Goal: Task Accomplishment & Management: Use online tool/utility

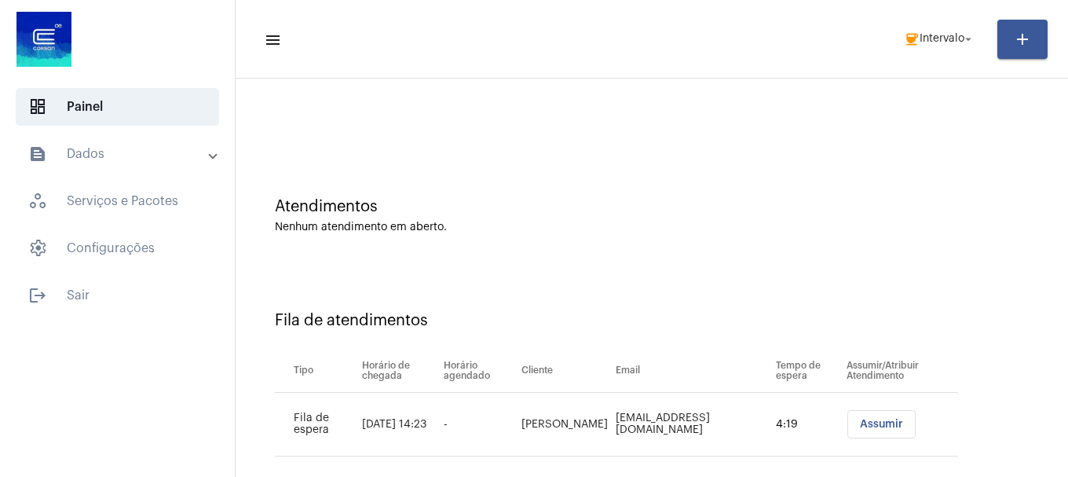
scroll to position [48, 0]
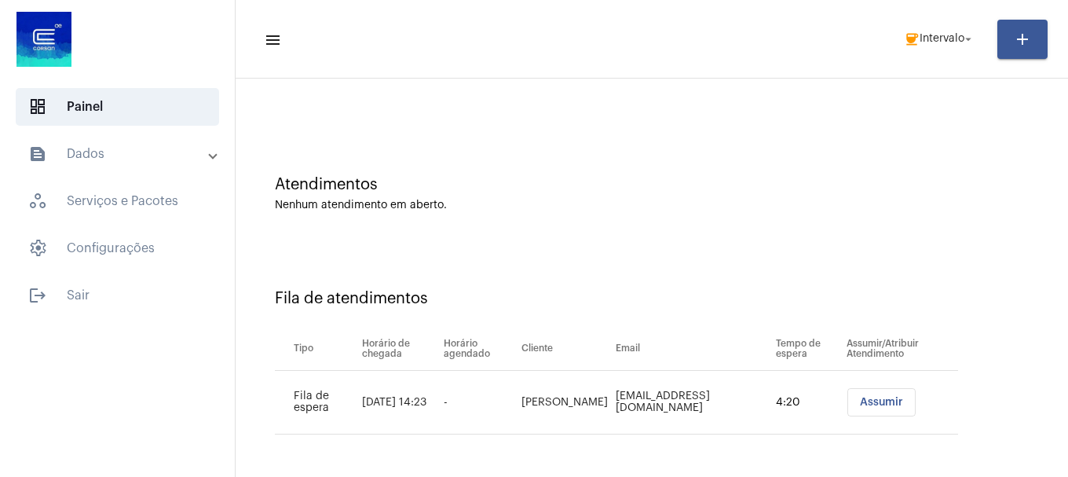
click at [877, 409] on button "Assumir" at bounding box center [882, 402] width 68 height 28
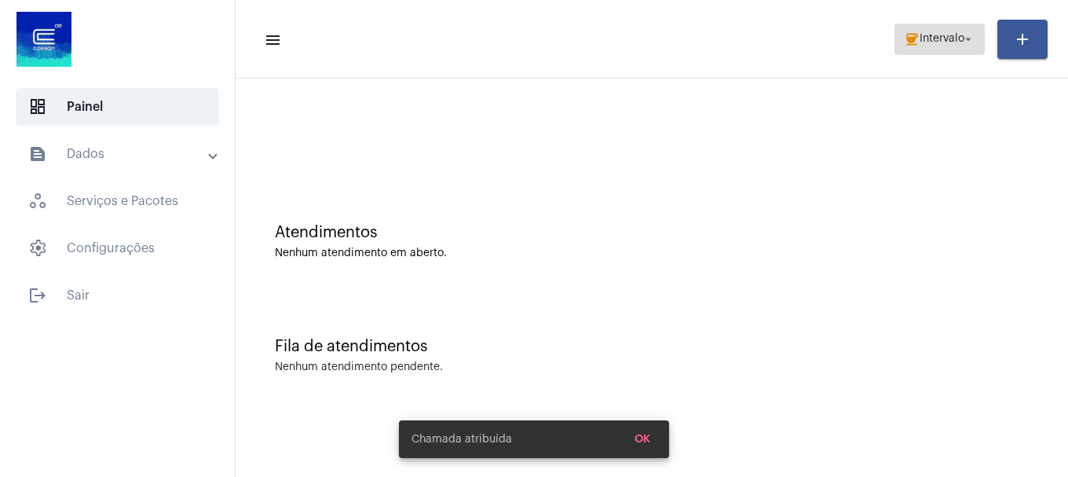
click at [943, 49] on span "coffee Intervalo arrow_drop_down" at bounding box center [939, 38] width 71 height 28
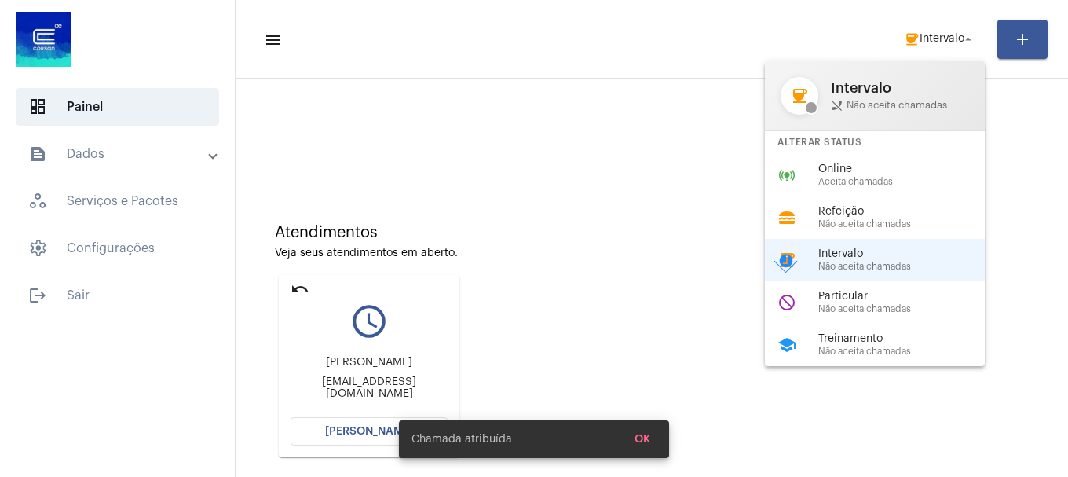
drag, startPoint x: 881, startPoint y: 167, endPoint x: 832, endPoint y: 160, distance: 50.0
click at [881, 169] on span "Online" at bounding box center [908, 169] width 179 height 12
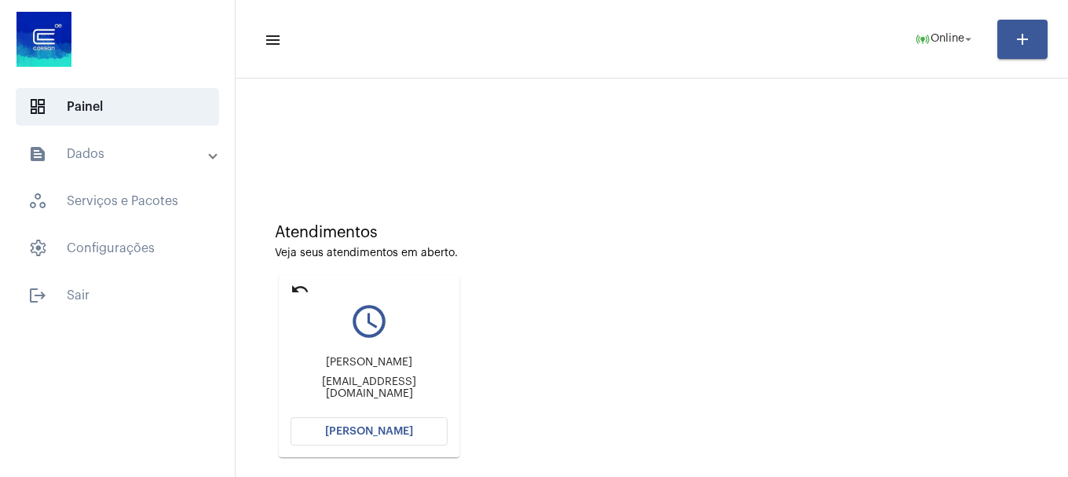
click at [401, 430] on span "[PERSON_NAME]" at bounding box center [369, 431] width 88 height 11
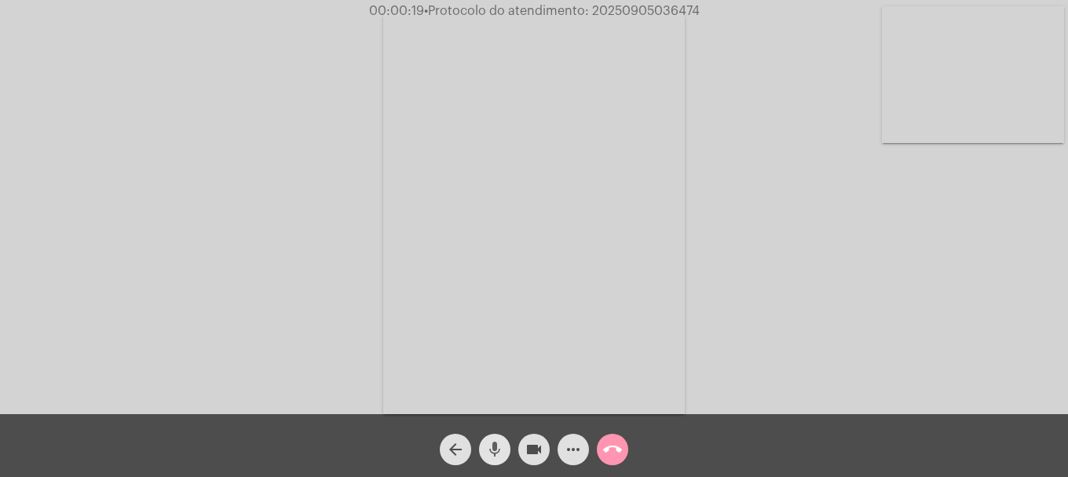
click at [490, 442] on mat-icon "mic" at bounding box center [495, 449] width 19 height 19
click at [536, 443] on mat-icon "videocam" at bounding box center [534, 449] width 19 height 19
click at [536, 443] on mat-icon "videocam_off" at bounding box center [534, 449] width 19 height 19
click at [502, 456] on mat-icon "mic_off" at bounding box center [495, 449] width 19 height 19
click at [465, 447] on button "arrow_back" at bounding box center [455, 449] width 31 height 31
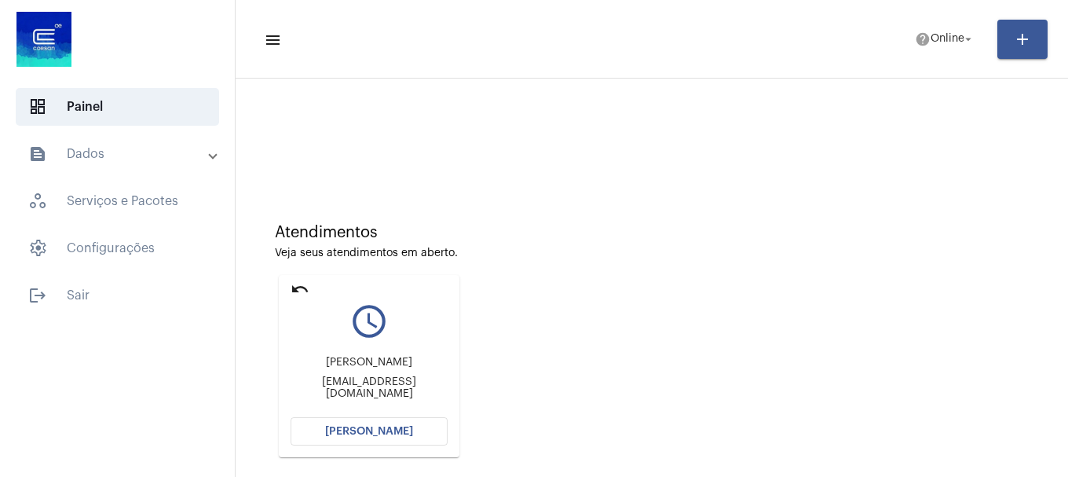
click at [295, 288] on mat-icon "undo" at bounding box center [300, 289] width 19 height 19
click at [310, 284] on mat-card "undo query_builder Tatiana Maria Rodrigues Nunes [EMAIL_ADDRESS][DOMAIN_NAME] […" at bounding box center [369, 366] width 181 height 182
click at [299, 291] on mat-icon "undo" at bounding box center [300, 289] width 19 height 19
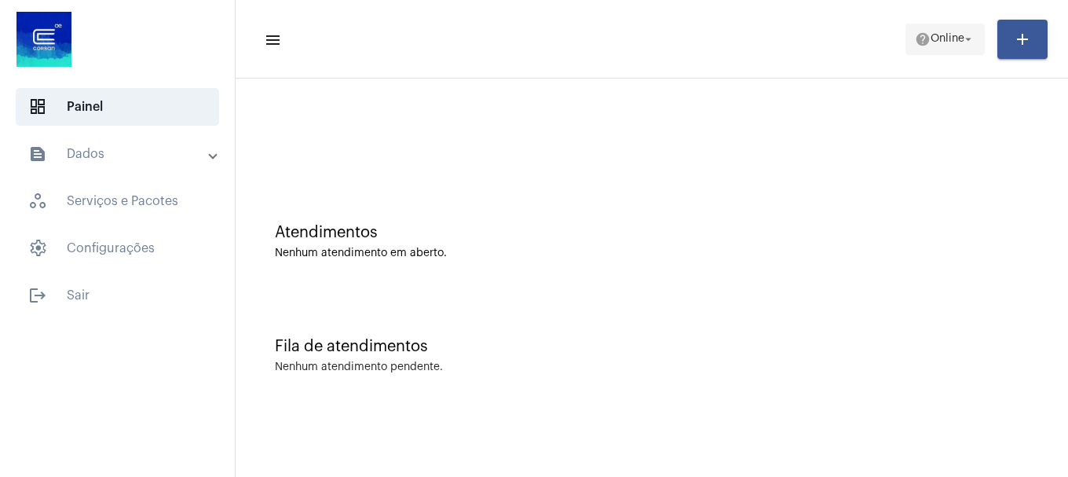
click at [958, 41] on span "Online" at bounding box center [948, 39] width 34 height 11
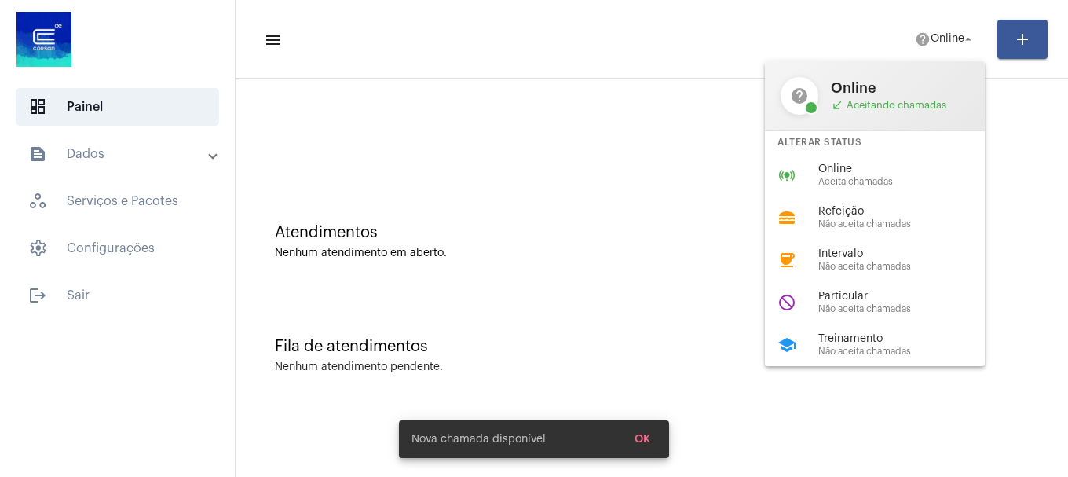
click at [899, 343] on span "Treinamento" at bounding box center [908, 339] width 179 height 12
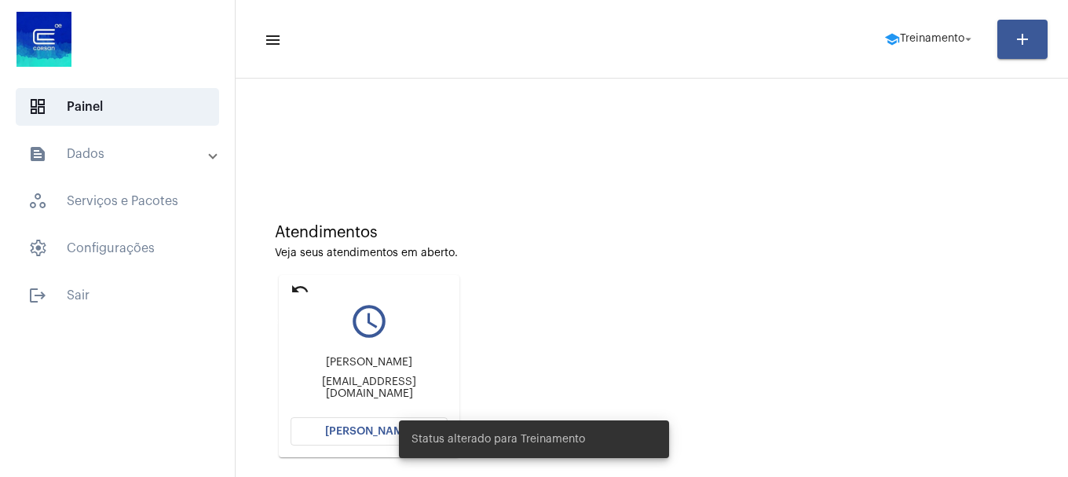
click at [303, 290] on mat-icon "undo" at bounding box center [300, 289] width 19 height 19
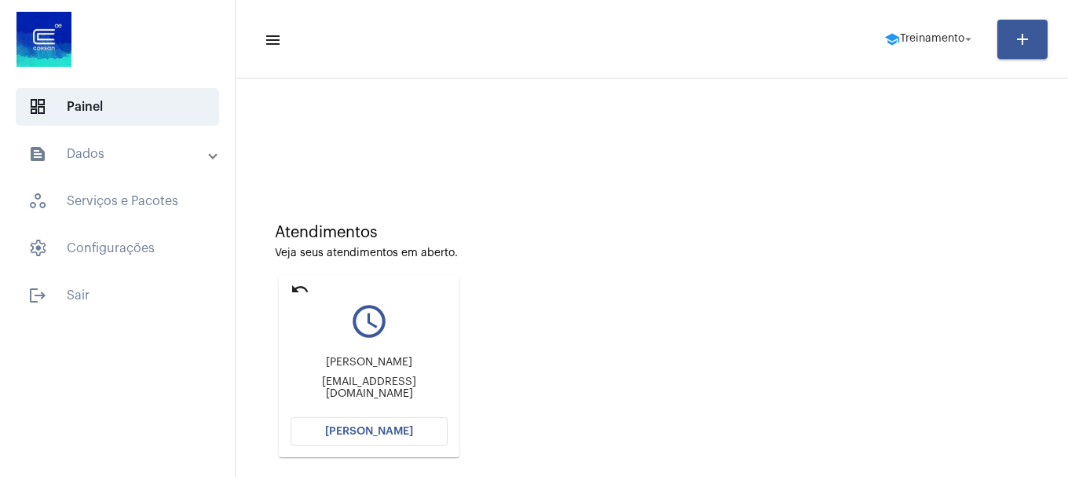
click at [303, 290] on mat-icon "undo" at bounding box center [300, 289] width 19 height 19
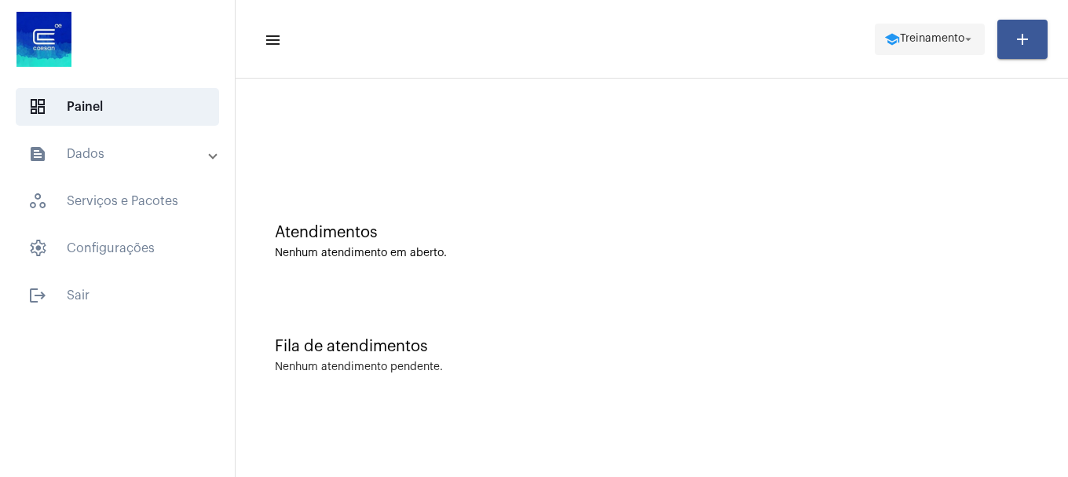
click at [932, 31] on span "school Treinamento arrow_drop_down" at bounding box center [930, 38] width 91 height 28
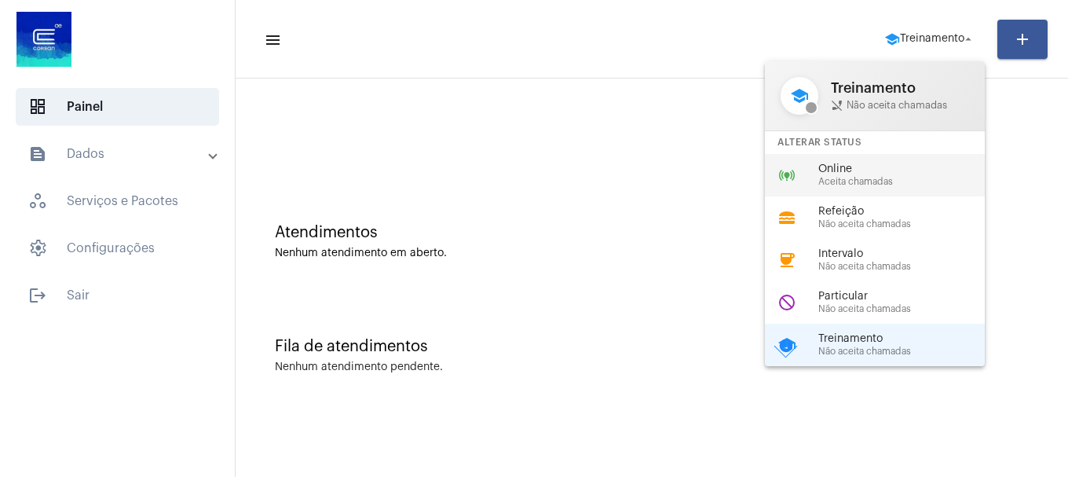
click at [830, 170] on span "Online" at bounding box center [908, 169] width 179 height 12
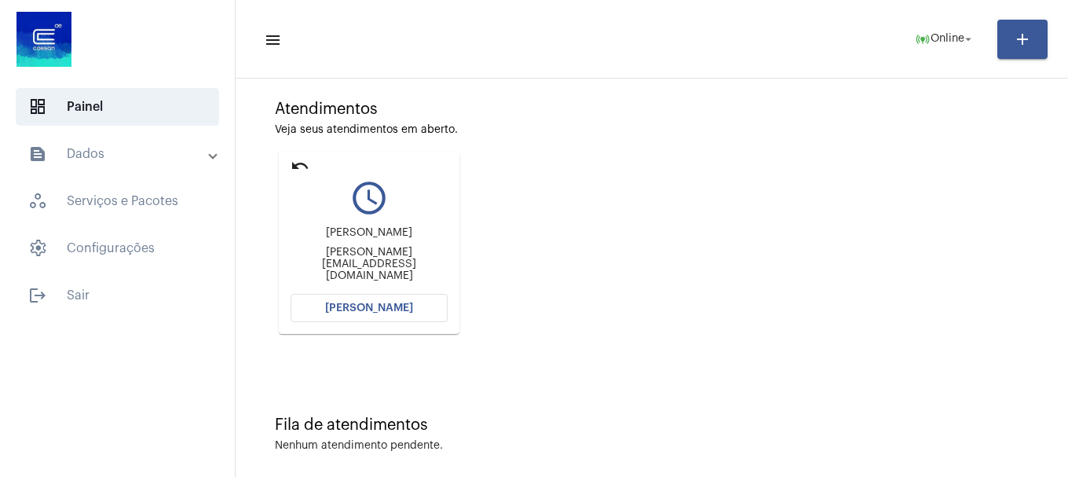
scroll to position [137, 0]
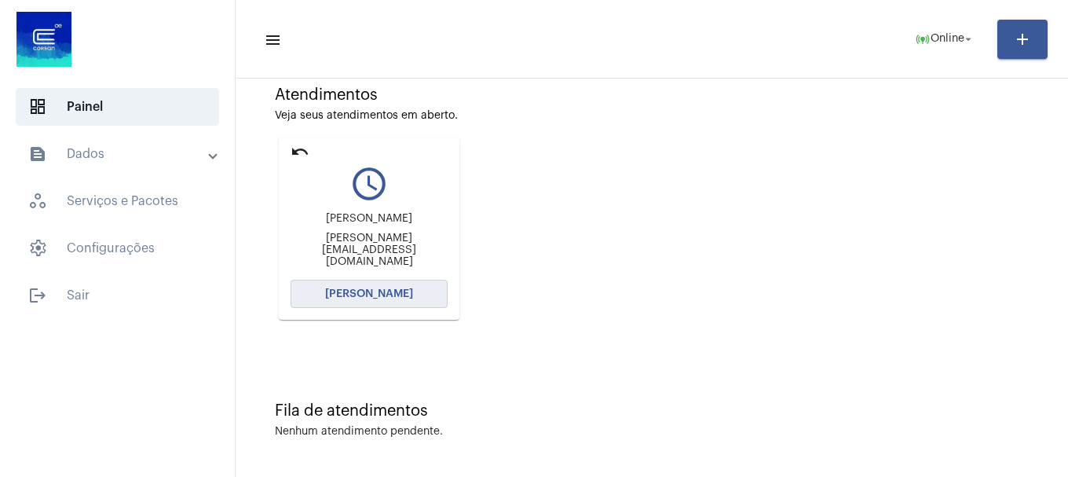
click at [400, 306] on button "[PERSON_NAME]" at bounding box center [369, 294] width 157 height 28
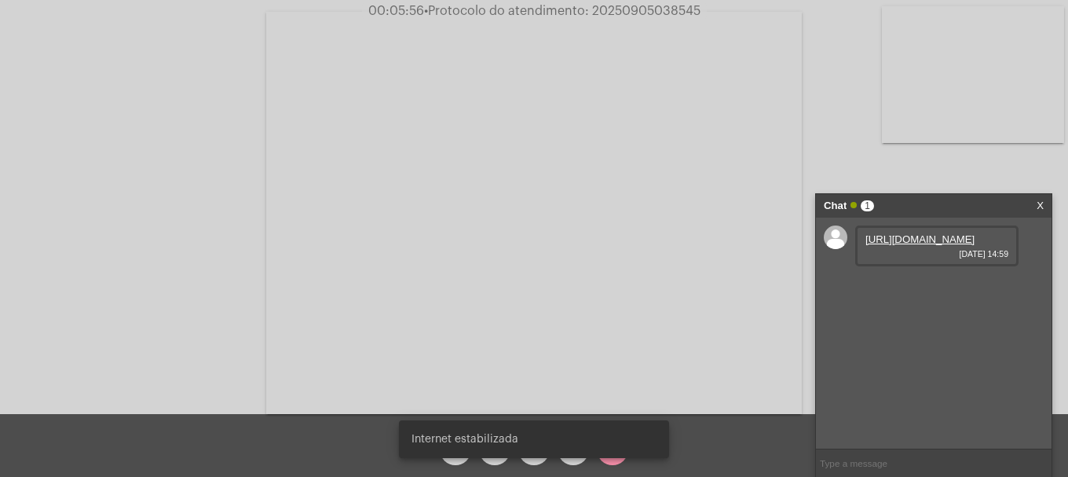
click at [922, 245] on link "[URL][DOMAIN_NAME]" at bounding box center [920, 239] width 109 height 12
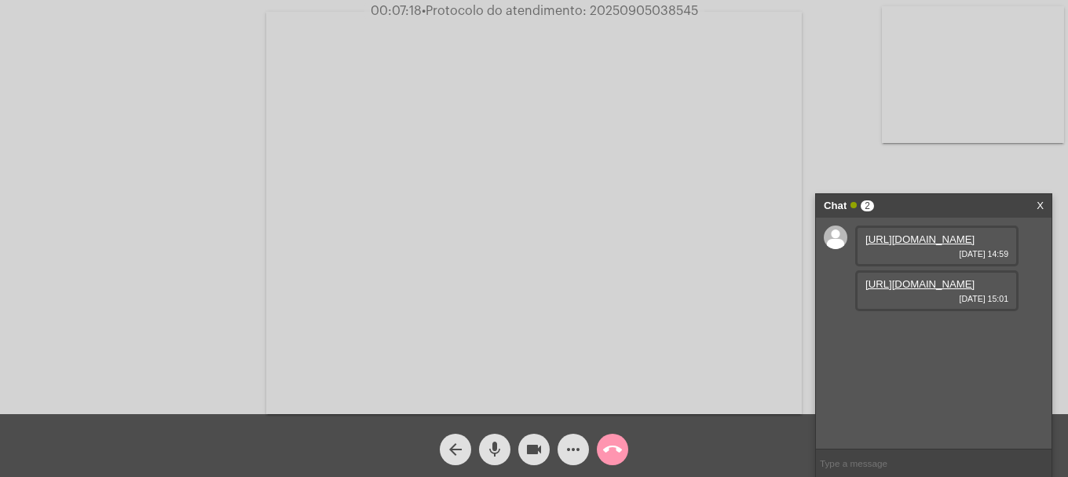
click at [899, 290] on link "[URL][DOMAIN_NAME]" at bounding box center [920, 284] width 109 height 12
click at [914, 290] on link "[URL][DOMAIN_NAME]" at bounding box center [920, 284] width 109 height 12
click at [940, 335] on link "[URL][DOMAIN_NAME]" at bounding box center [920, 329] width 109 height 12
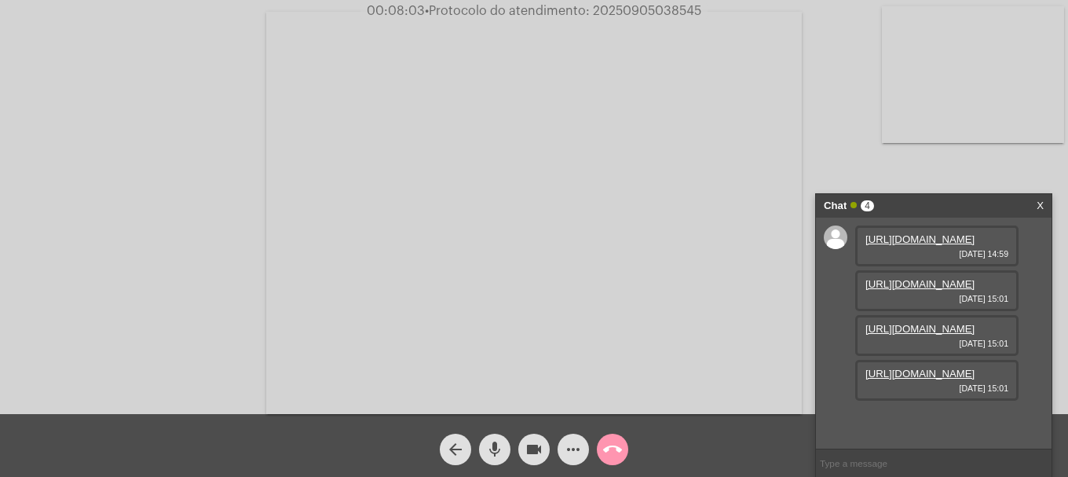
click at [921, 379] on link "[URL][DOMAIN_NAME]" at bounding box center [920, 374] width 109 height 12
click at [940, 412] on link "[URL][DOMAIN_NAME]" at bounding box center [920, 418] width 109 height 12
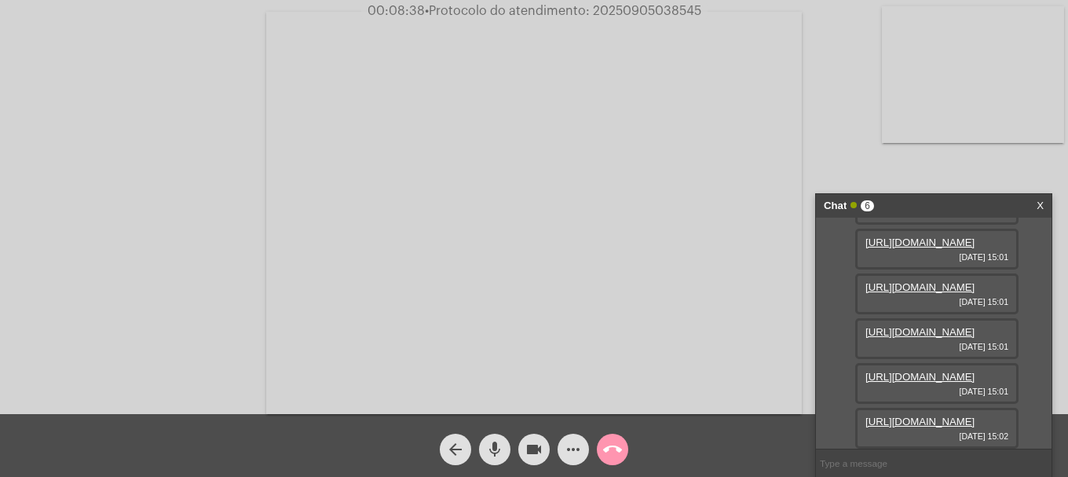
scroll to position [254, 0]
click at [916, 416] on link "[URL][DOMAIN_NAME]" at bounding box center [920, 422] width 109 height 12
click at [907, 416] on link "[URL][DOMAIN_NAME]" at bounding box center [920, 422] width 109 height 12
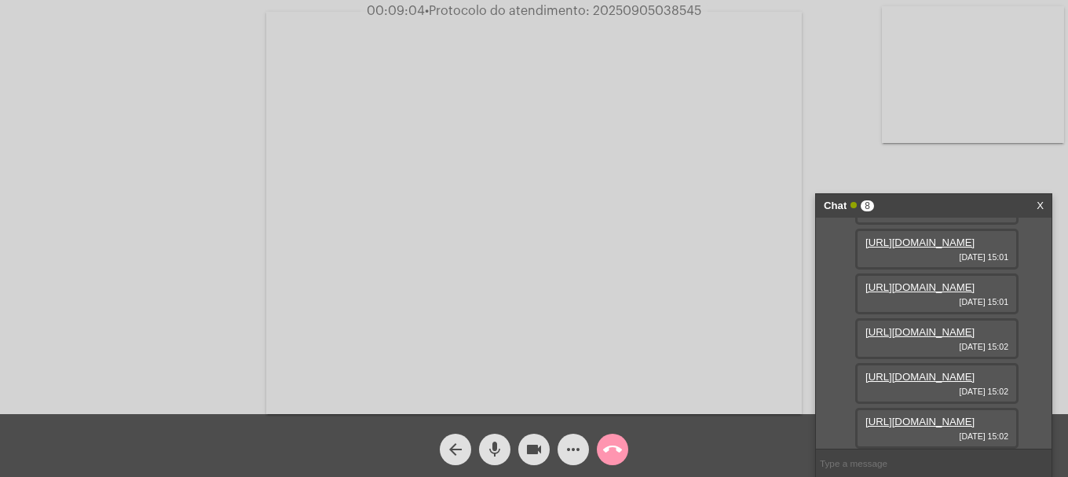
click at [914, 416] on link "[URL][DOMAIN_NAME]" at bounding box center [920, 422] width 109 height 12
click at [914, 371] on link "[URL][DOMAIN_NAME]" at bounding box center [920, 377] width 109 height 12
click at [929, 416] on link "[URL][DOMAIN_NAME]" at bounding box center [920, 422] width 109 height 12
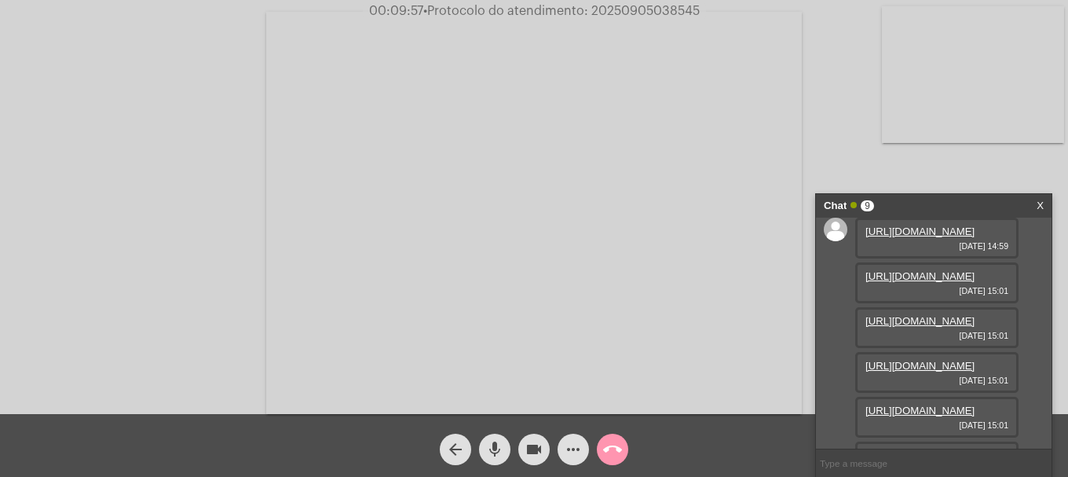
scroll to position [0, 0]
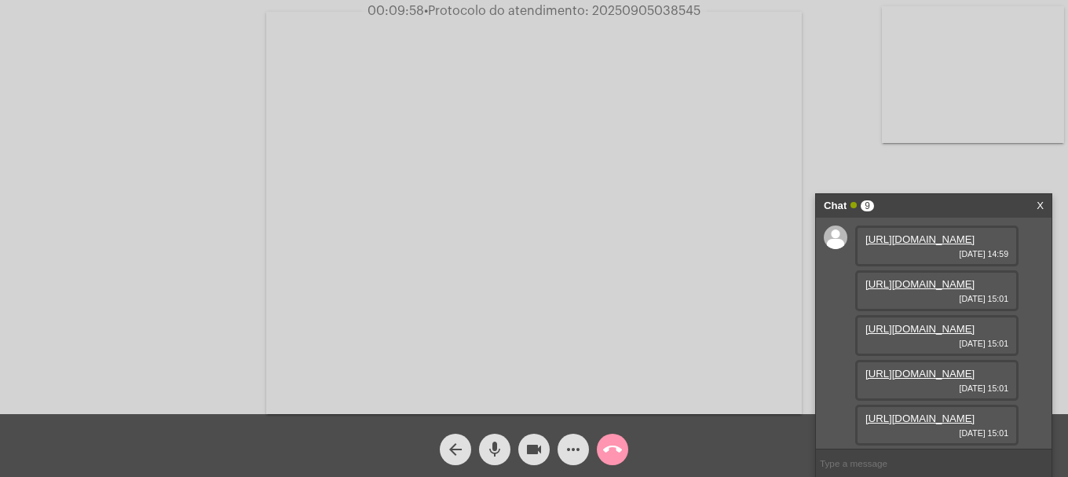
click at [922, 290] on link "[URL][DOMAIN_NAME]" at bounding box center [920, 284] width 109 height 12
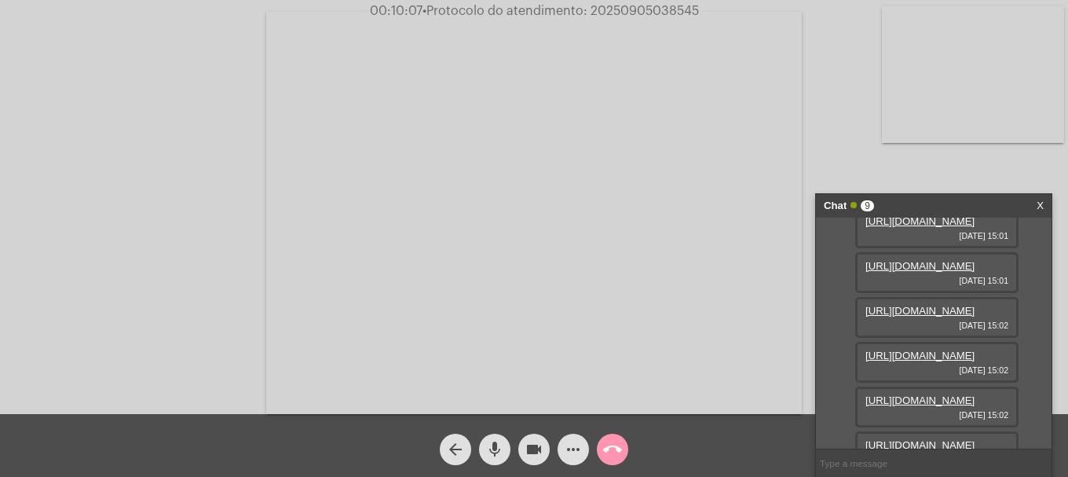
scroll to position [157, 0]
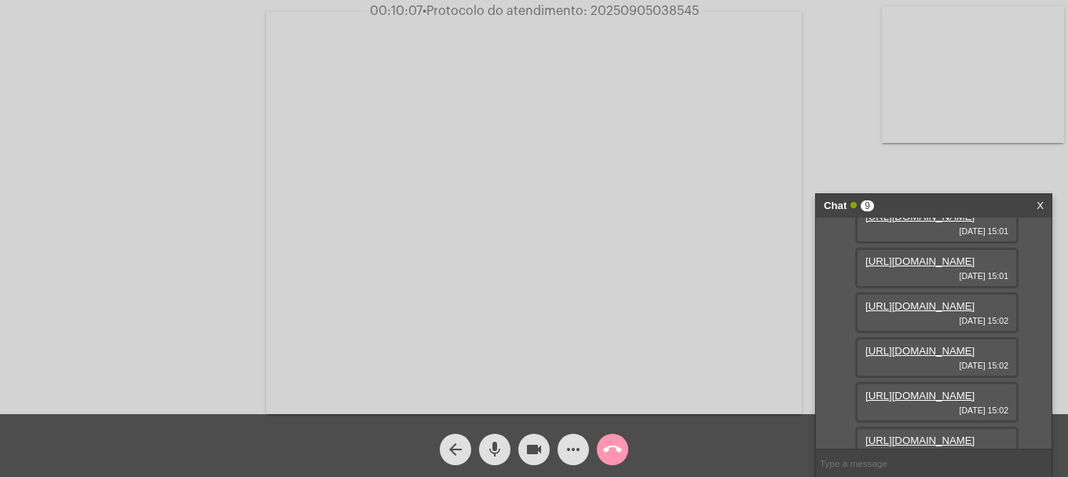
click at [933, 178] on link "[URL][DOMAIN_NAME]" at bounding box center [920, 172] width 109 height 12
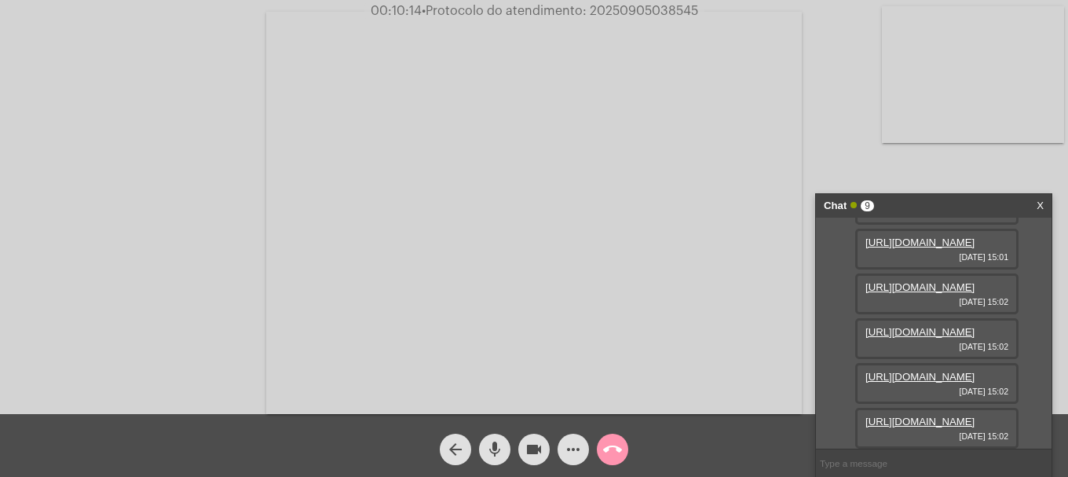
scroll to position [236, 0]
click at [934, 203] on link "[URL][DOMAIN_NAME]" at bounding box center [920, 198] width 109 height 12
click at [935, 248] on link "[URL][DOMAIN_NAME]" at bounding box center [920, 242] width 109 height 12
click at [954, 293] on link "[URL][DOMAIN_NAME]" at bounding box center [920, 287] width 109 height 12
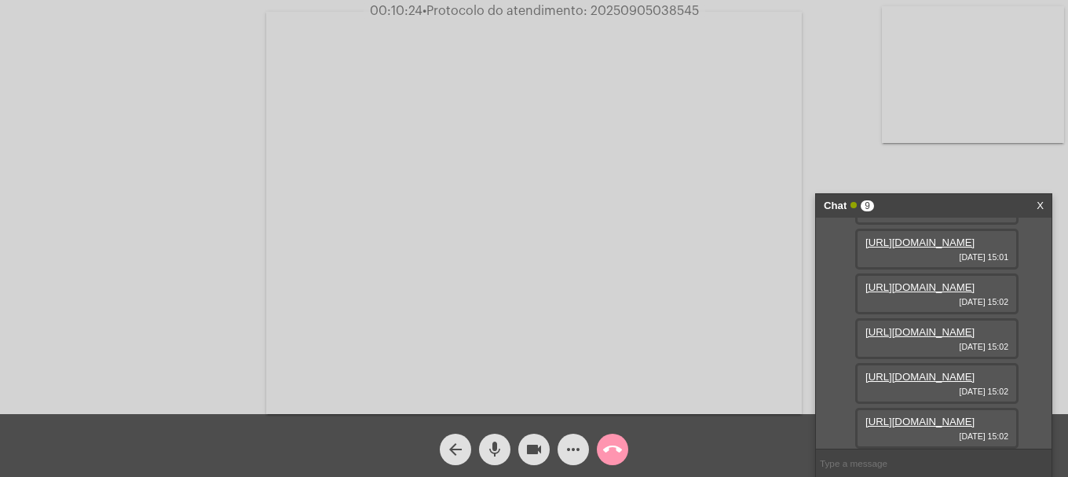
click at [938, 338] on link "[URL][DOMAIN_NAME]" at bounding box center [920, 332] width 109 height 12
click at [936, 371] on link "[URL][DOMAIN_NAME]" at bounding box center [920, 377] width 109 height 12
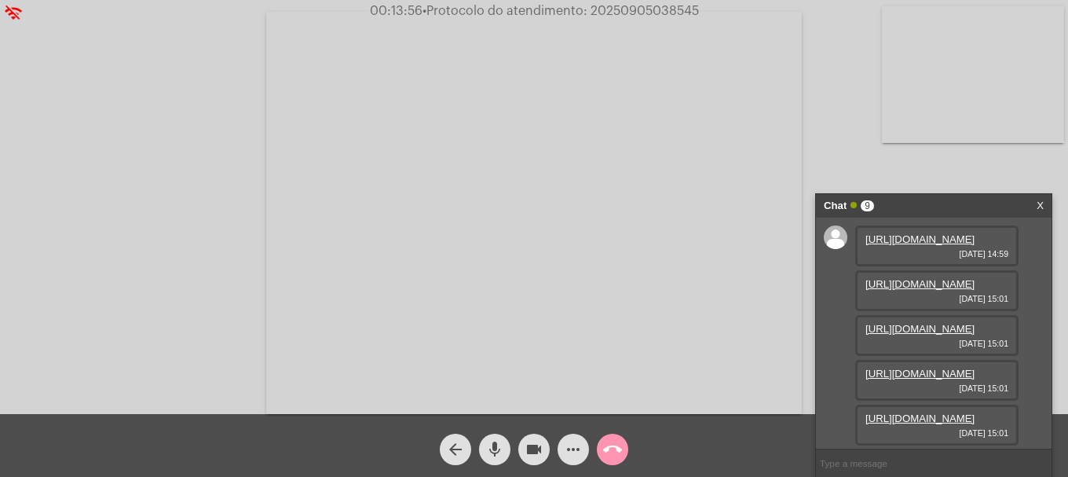
scroll to position [494, 0]
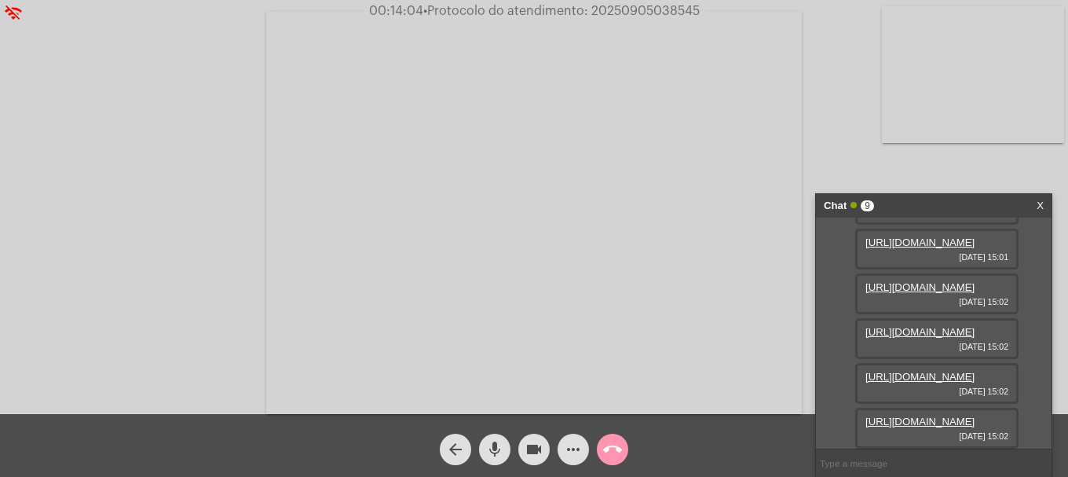
click at [612, 9] on span "• Protocolo do atendimento: 20250905038545" at bounding box center [561, 11] width 277 height 13
copy span "20250905038545"
click at [849, 467] on input "text" at bounding box center [934, 462] width 236 height 27
paste input "20250905038545"
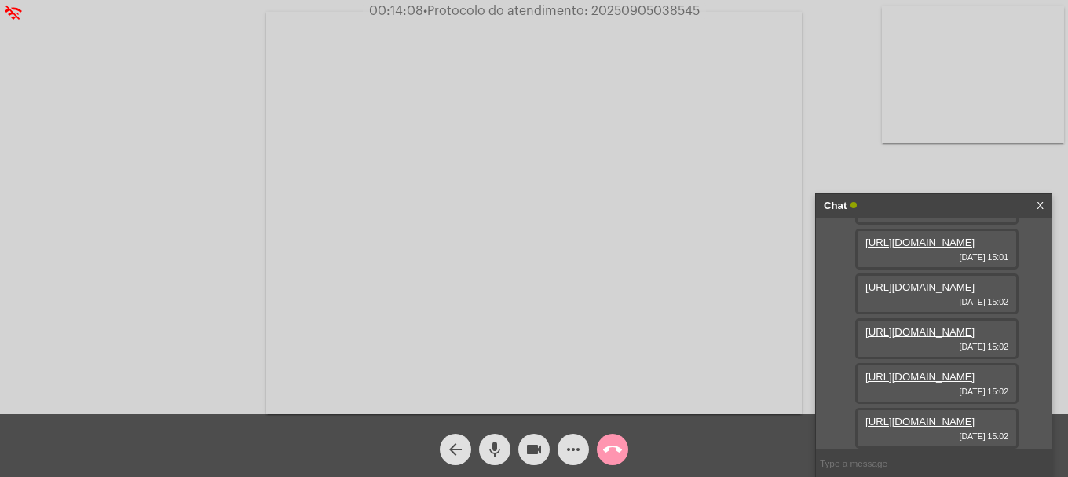
type input "20250905038545"
click at [612, 459] on mat-icon "call_end" at bounding box center [612, 449] width 19 height 19
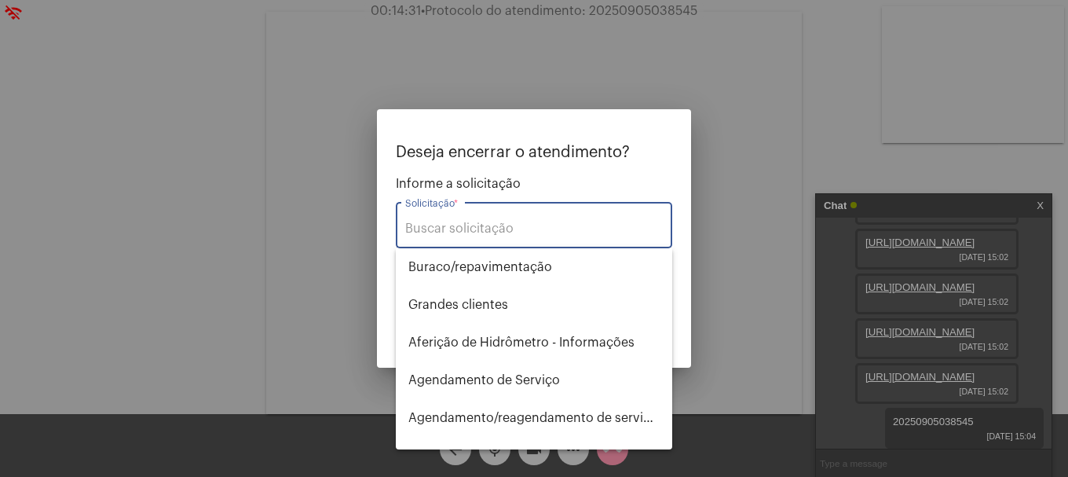
click at [475, 229] on input "Solicitação *" at bounding box center [534, 229] width 258 height 14
type input "d"
type input "p"
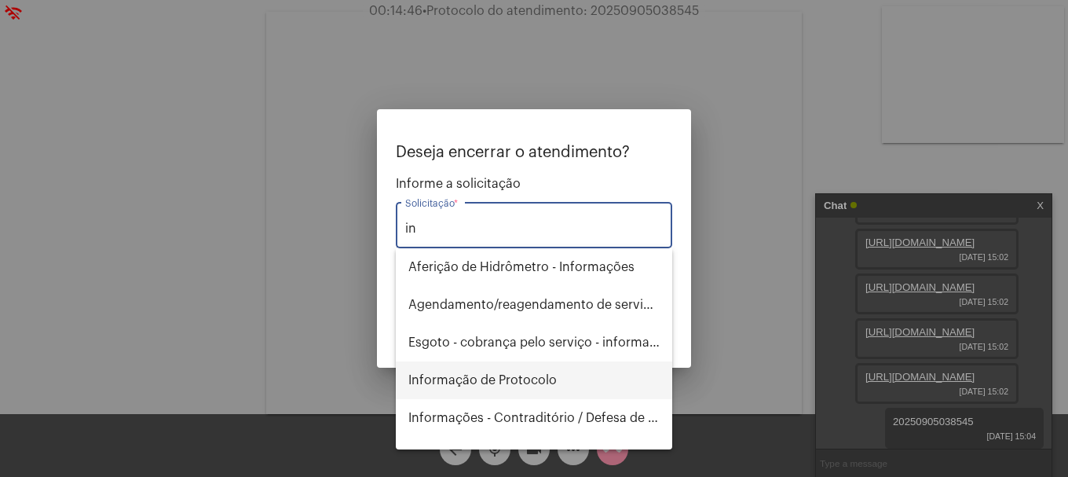
click at [486, 382] on span "Informação de Protocolo" at bounding box center [534, 380] width 251 height 38
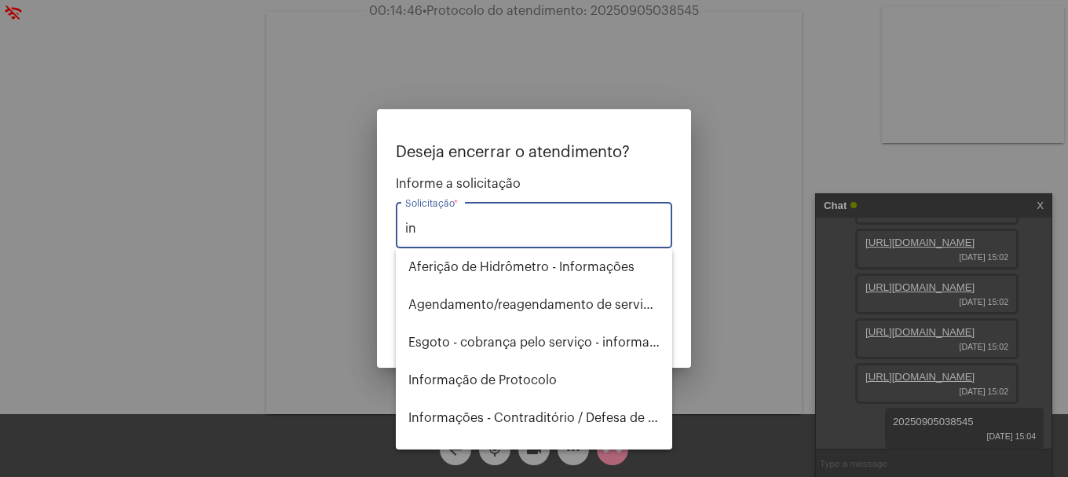
type input "Informação de Protocolo"
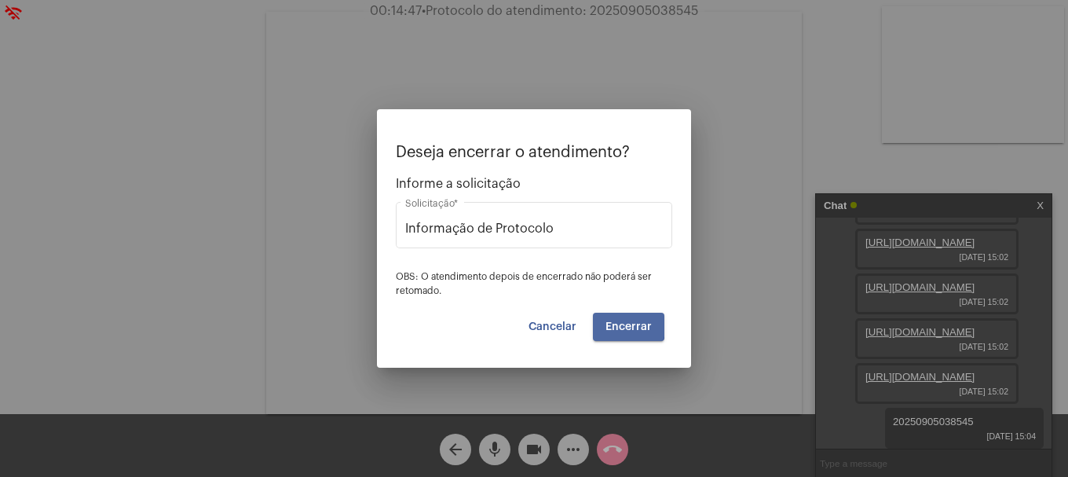
click at [621, 321] on span "Encerrar" at bounding box center [629, 326] width 46 height 11
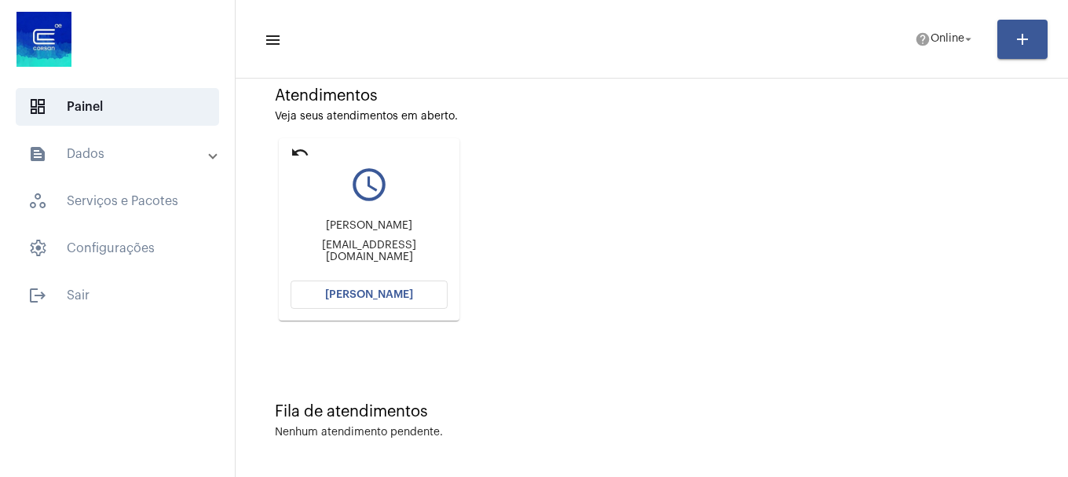
scroll to position [137, 0]
click at [415, 291] on button "[PERSON_NAME]" at bounding box center [369, 294] width 157 height 28
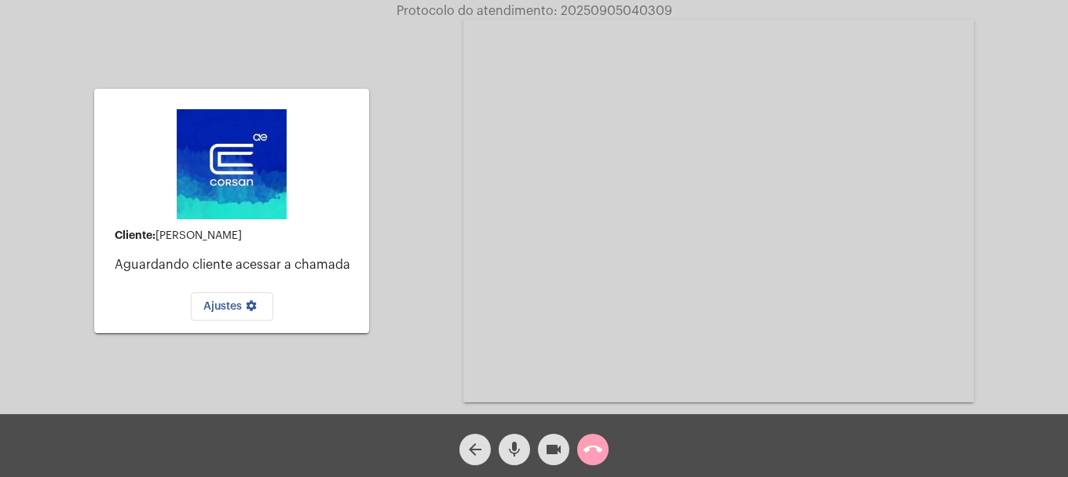
click at [588, 438] on span "call_end" at bounding box center [593, 449] width 19 height 31
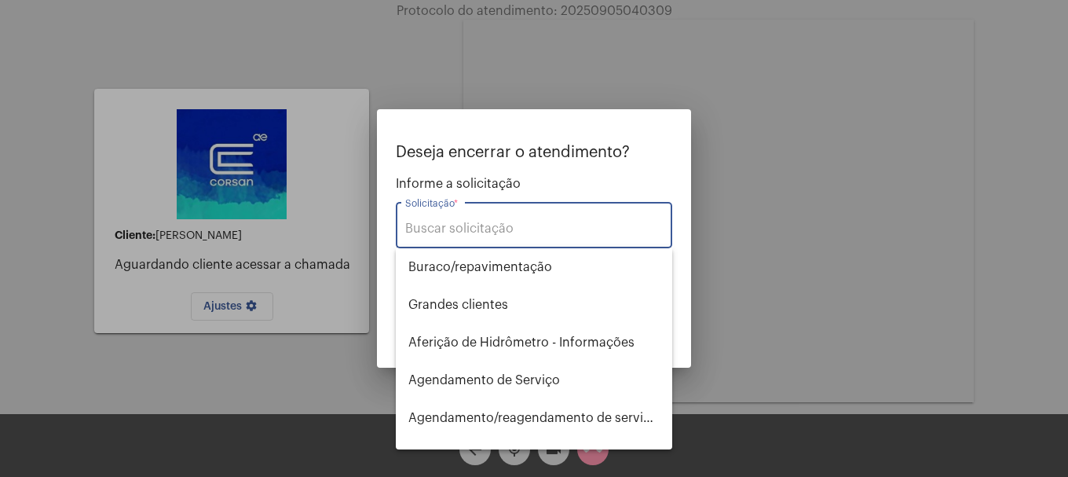
click at [508, 226] on input "Solicitação *" at bounding box center [534, 229] width 258 height 14
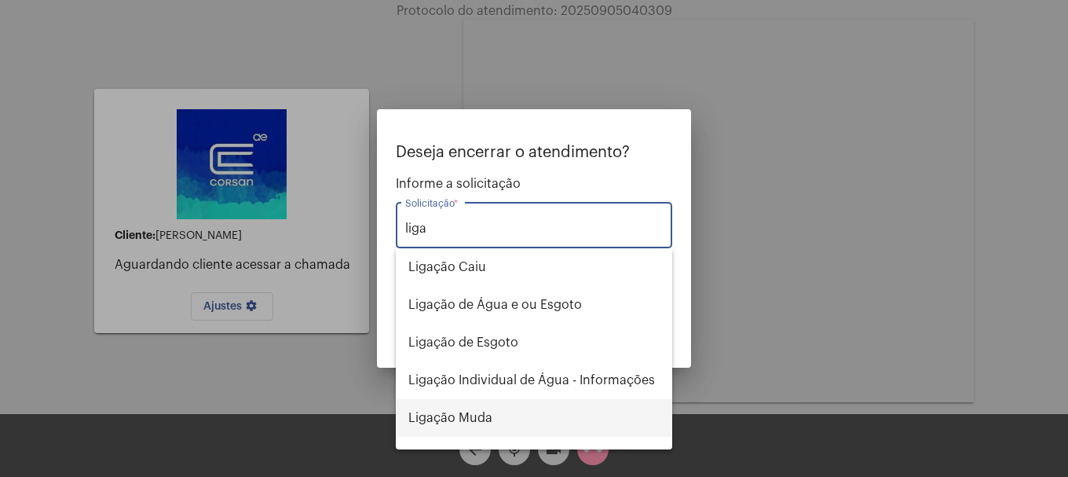
click at [445, 433] on span "Ligação Muda" at bounding box center [534, 418] width 251 height 38
type input "Ligação Muda"
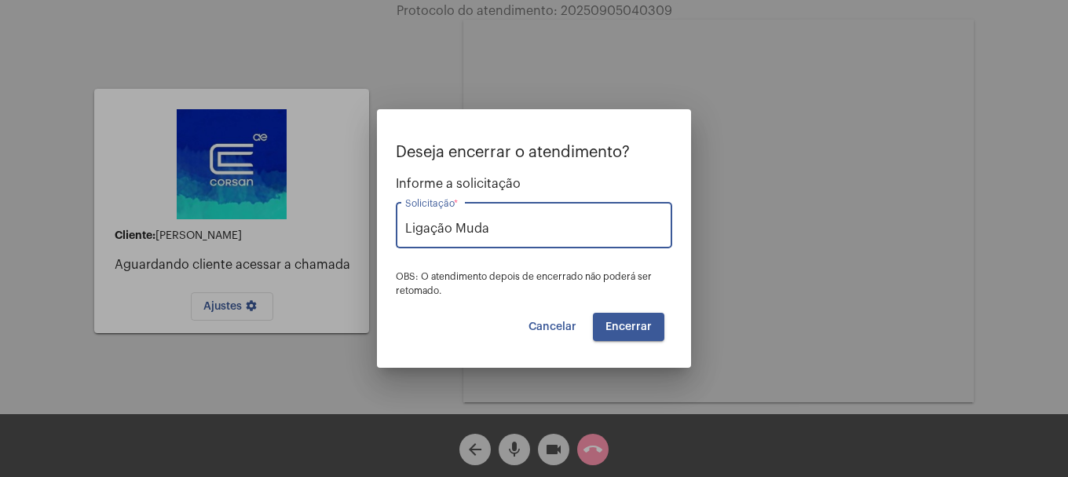
click at [610, 318] on button "Encerrar" at bounding box center [628, 327] width 71 height 28
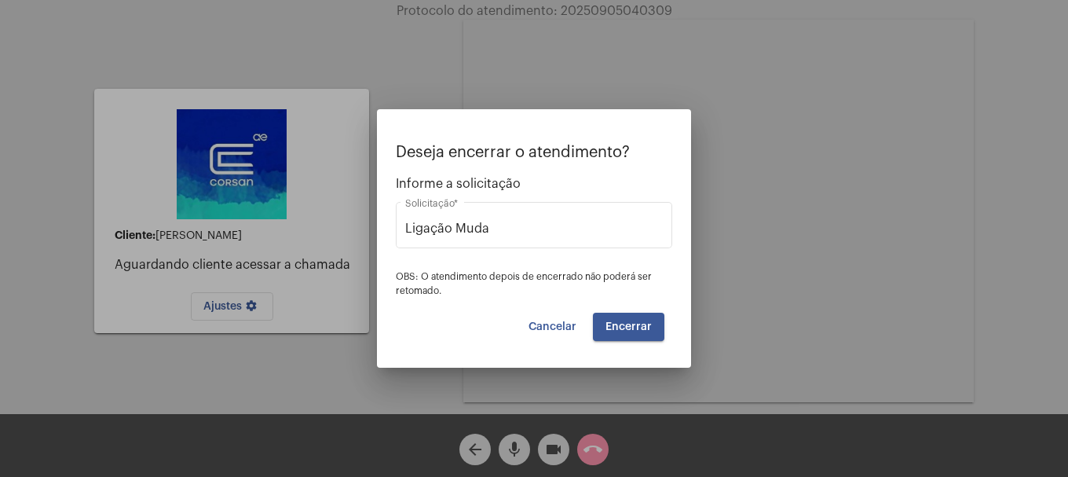
click at [610, 318] on button "Encerrar" at bounding box center [628, 327] width 71 height 28
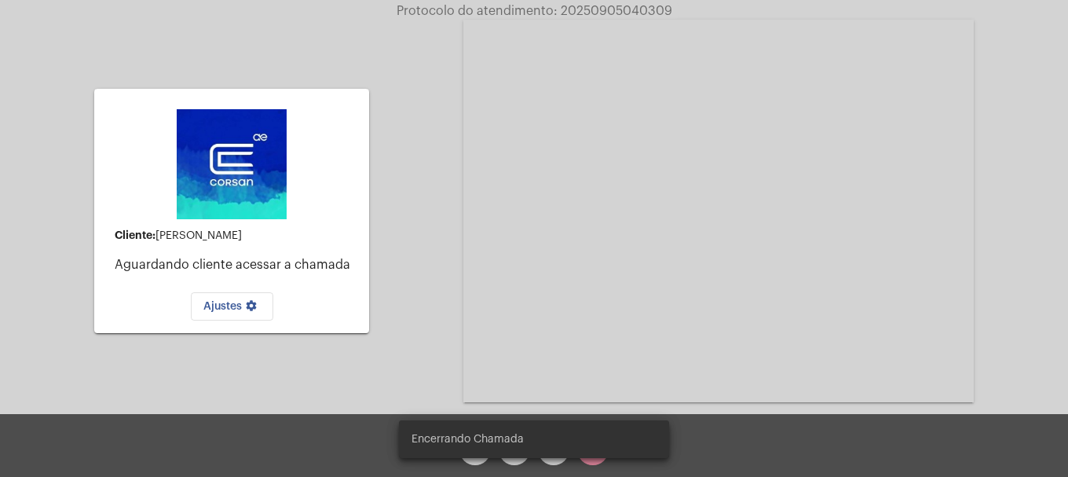
click at [614, 321] on video at bounding box center [719, 211] width 511 height 383
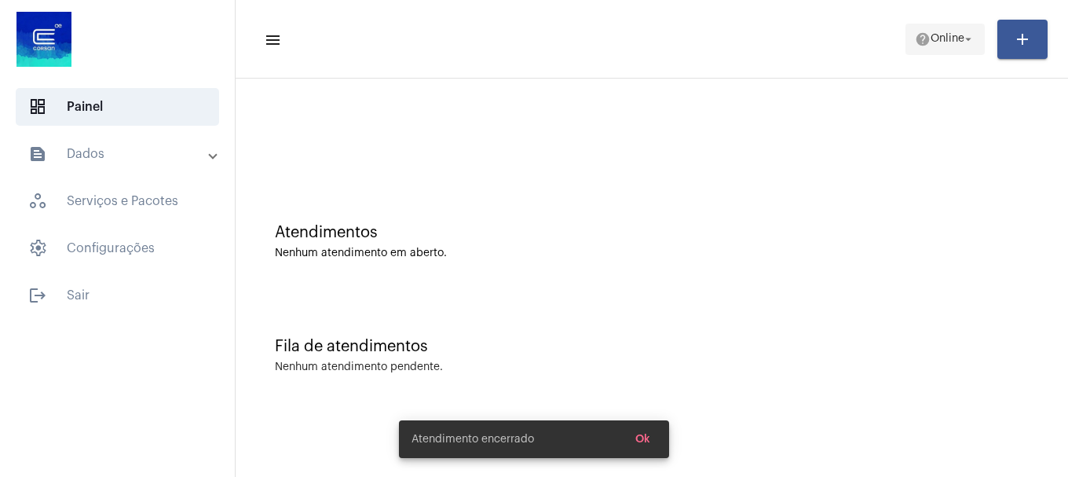
click at [954, 39] on span "Online" at bounding box center [948, 39] width 34 height 11
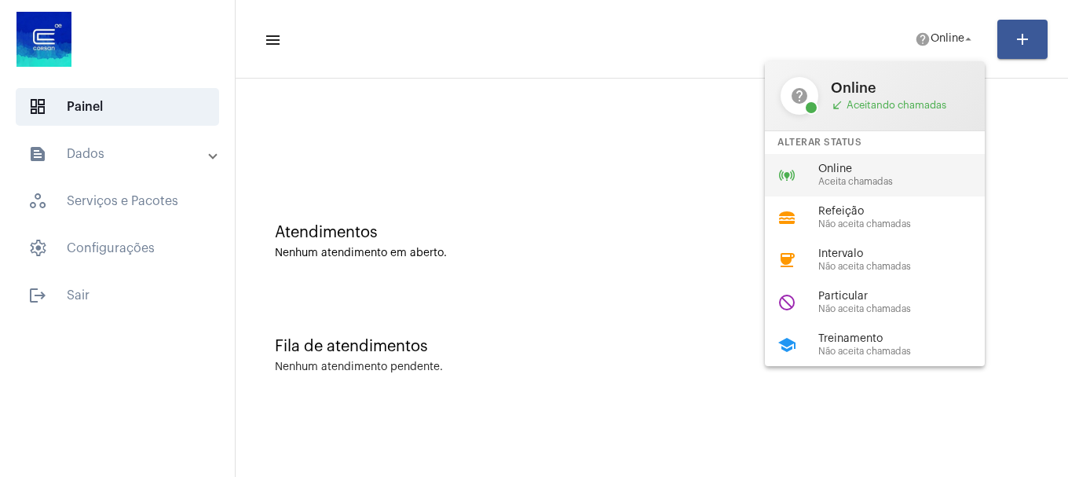
click at [885, 162] on div "online_prediction Online Aceita chamadas" at bounding box center [887, 175] width 245 height 42
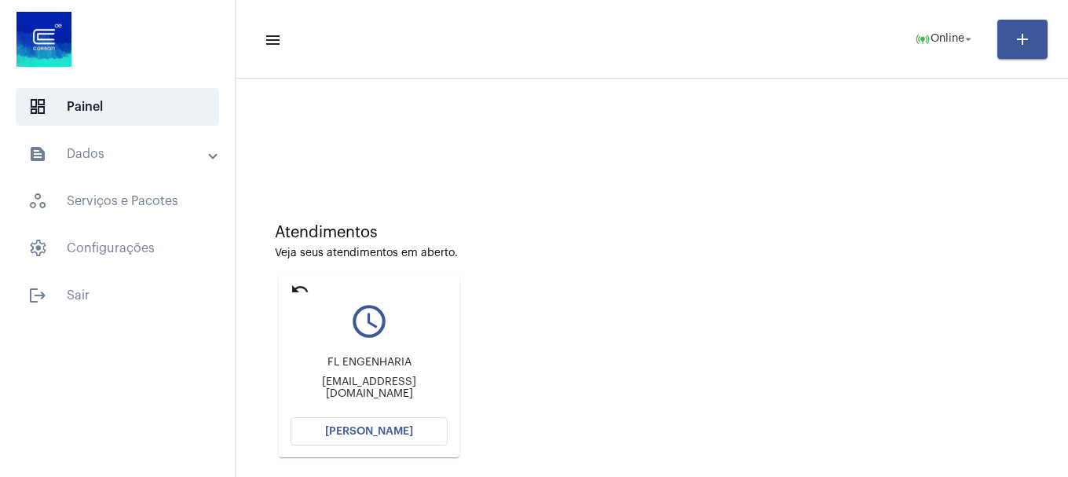
click at [382, 434] on span "[PERSON_NAME]" at bounding box center [369, 431] width 88 height 11
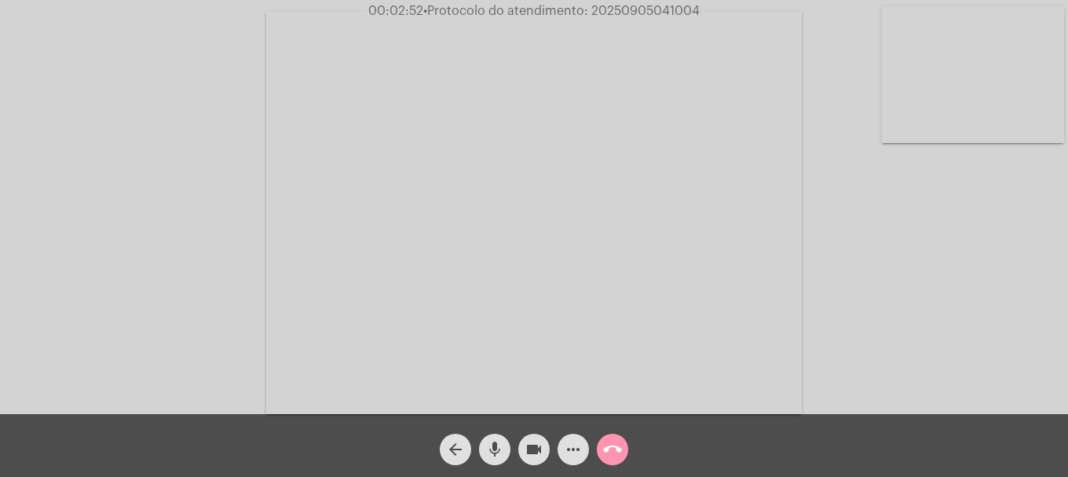
click at [611, 446] on mat-icon "call_end" at bounding box center [612, 449] width 19 height 19
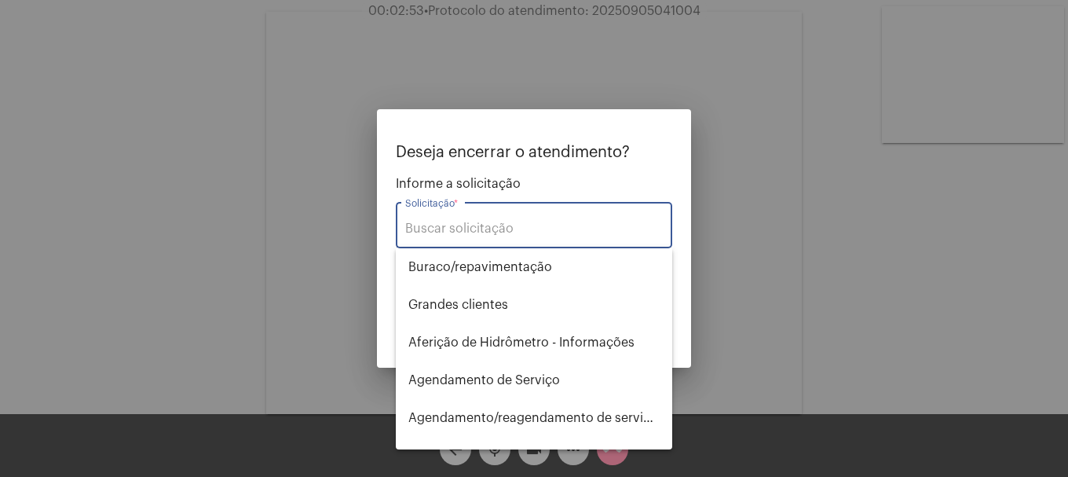
click at [494, 222] on input "Solicitação *" at bounding box center [534, 229] width 258 height 14
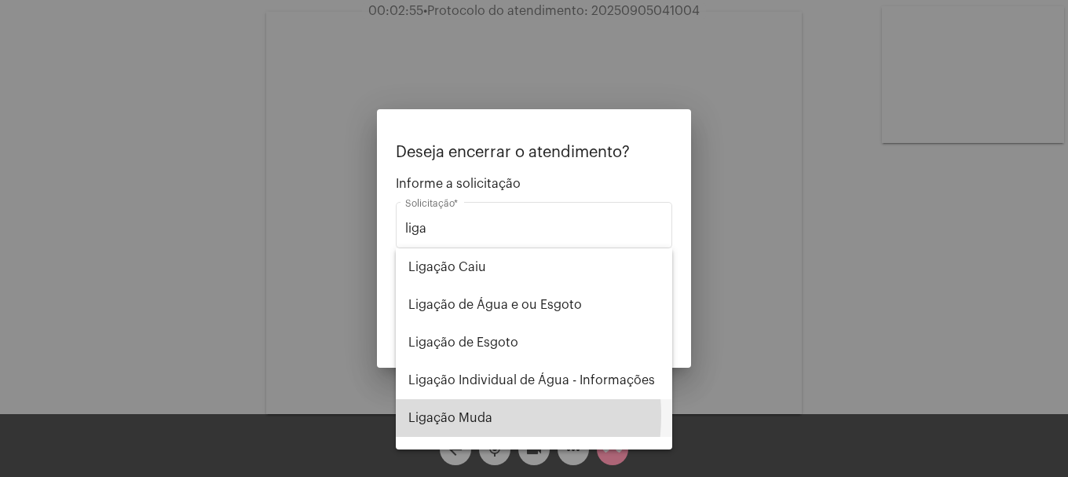
click at [451, 416] on span "Ligação Muda" at bounding box center [534, 418] width 251 height 38
type input "Ligação Muda"
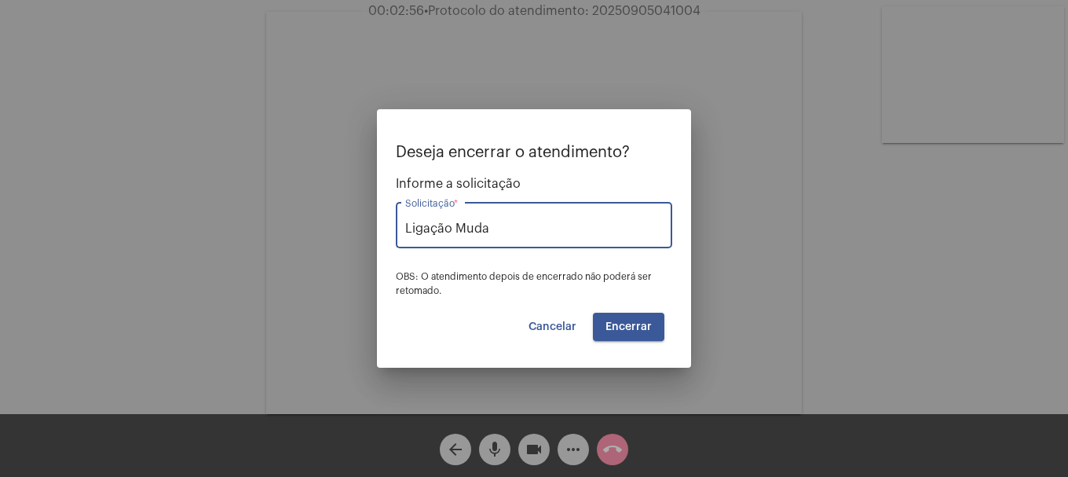
click at [618, 324] on span "Encerrar" at bounding box center [629, 326] width 46 height 11
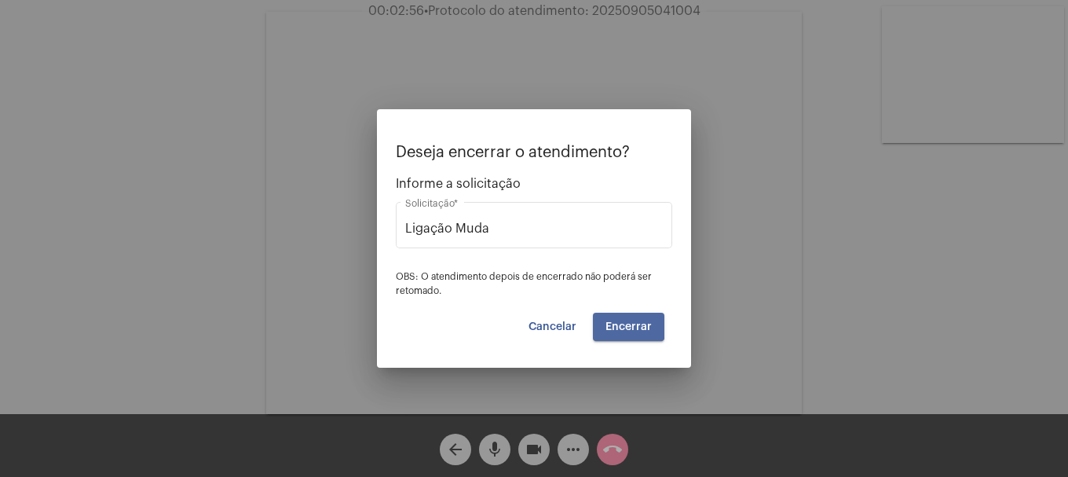
click at [618, 324] on span "Encerrar" at bounding box center [629, 326] width 46 height 11
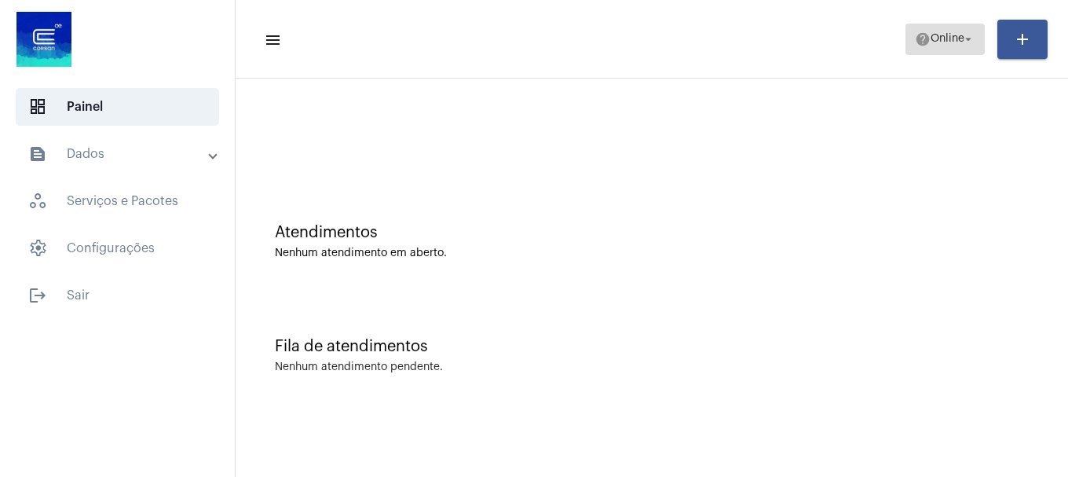
click at [944, 27] on span "help Online arrow_drop_down" at bounding box center [945, 38] width 60 height 28
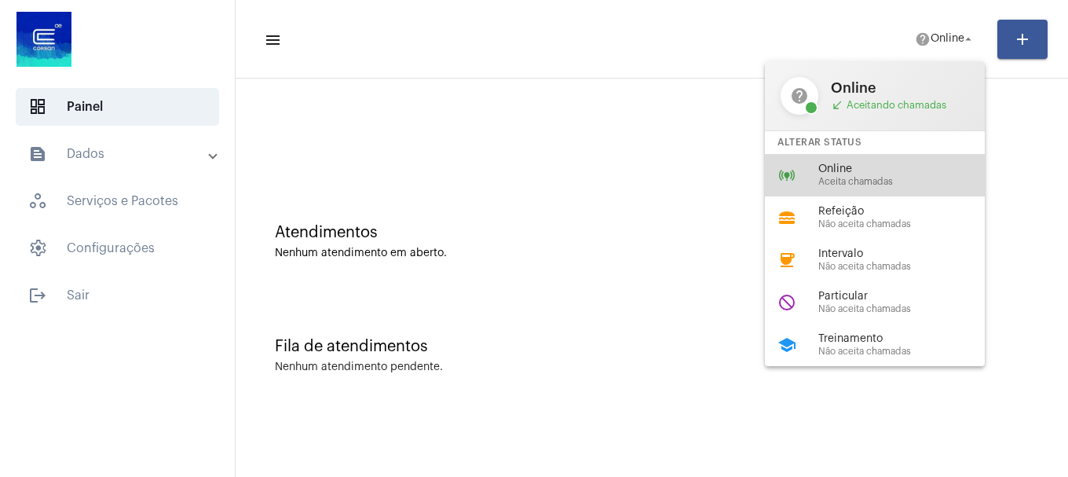
click at [892, 174] on span "Online" at bounding box center [908, 169] width 179 height 12
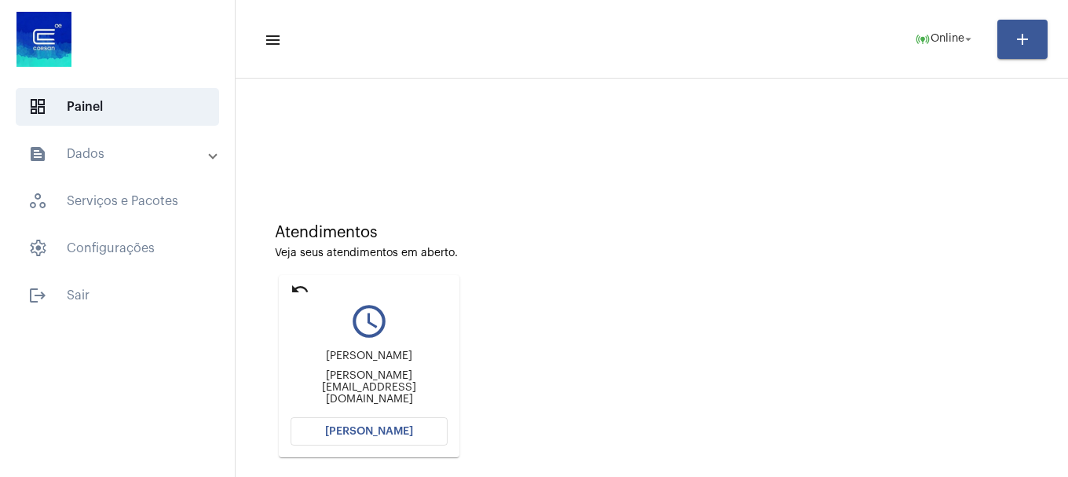
click at [384, 425] on button "[PERSON_NAME]" at bounding box center [369, 431] width 157 height 28
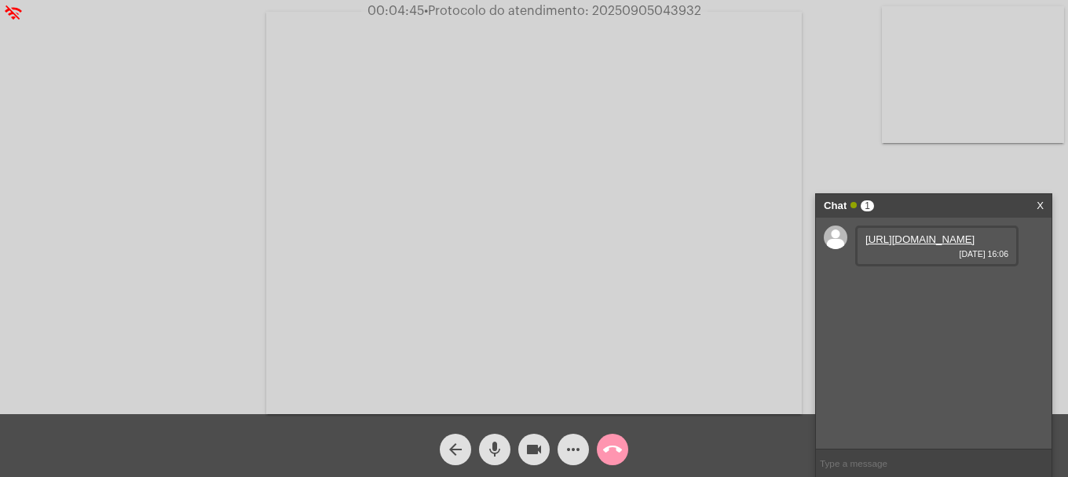
click at [921, 245] on link "[URL][DOMAIN_NAME]" at bounding box center [920, 239] width 109 height 12
click at [933, 290] on link "[URL][DOMAIN_NAME]" at bounding box center [920, 284] width 109 height 12
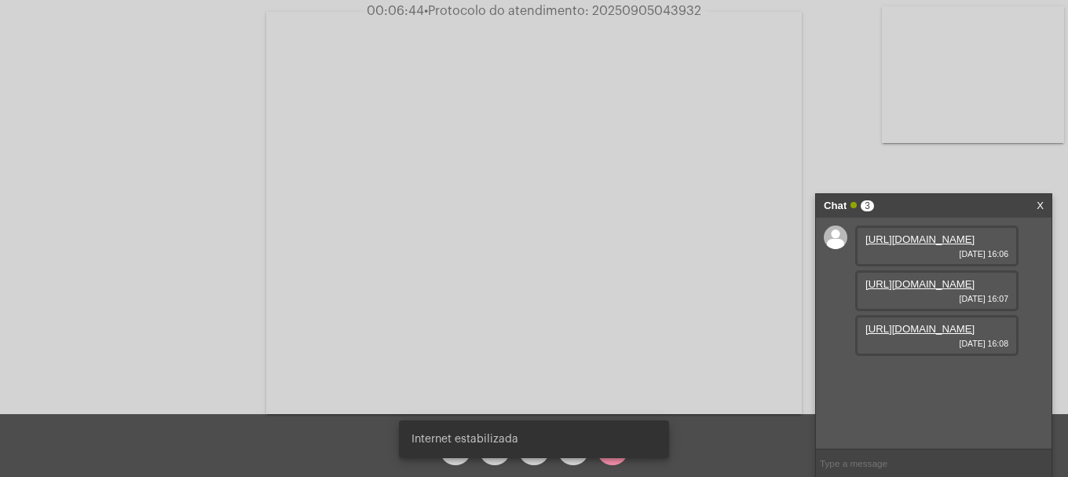
scroll to position [13, 0]
click at [920, 335] on link "[URL][DOMAIN_NAME]" at bounding box center [920, 329] width 109 height 12
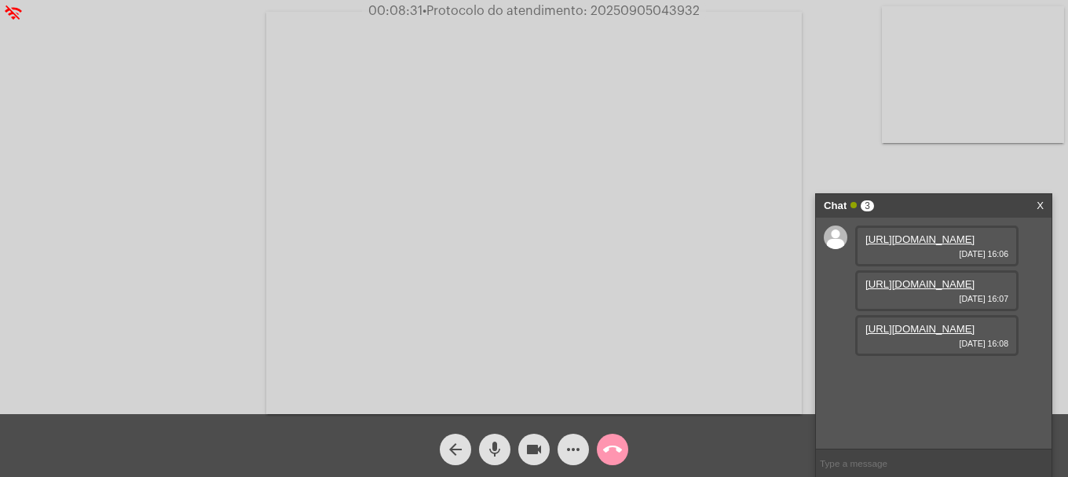
click at [543, 452] on mat-icon "videocam" at bounding box center [534, 449] width 19 height 19
click at [526, 446] on mat-icon "videocam_off" at bounding box center [534, 449] width 19 height 19
click at [150, 249] on div "Acessando Câmera e Microfone..." at bounding box center [534, 211] width 1065 height 414
click at [493, 457] on mat-icon "mic" at bounding box center [495, 449] width 19 height 19
click at [500, 449] on mat-icon "mic_off" at bounding box center [495, 449] width 19 height 19
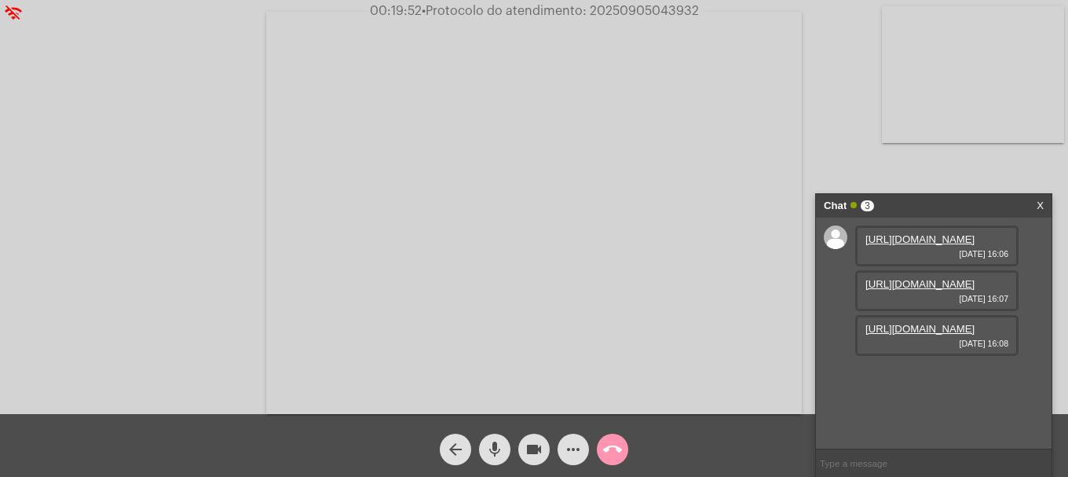
click at [570, 460] on span "more_horiz" at bounding box center [573, 449] width 19 height 31
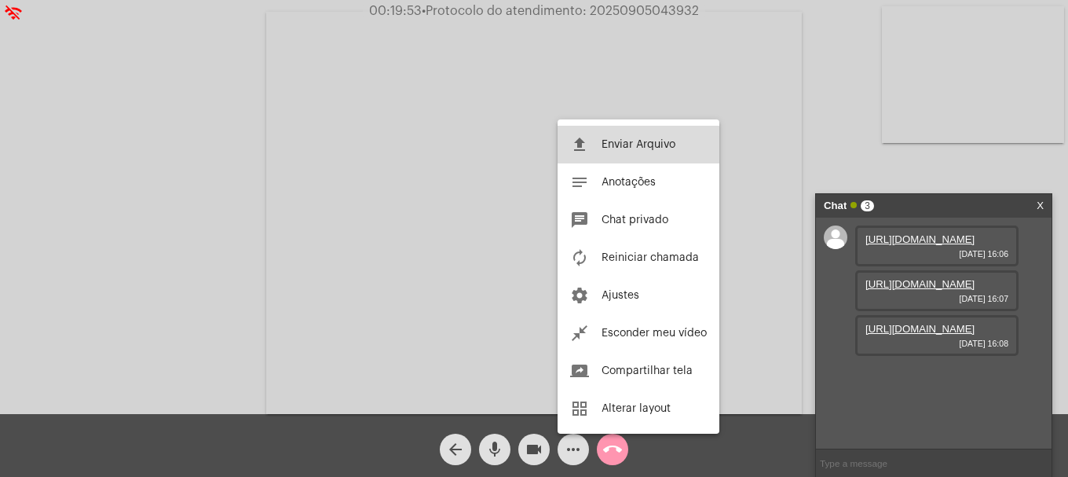
click at [600, 157] on button "file_upload Enviar Arquivo" at bounding box center [639, 145] width 162 height 38
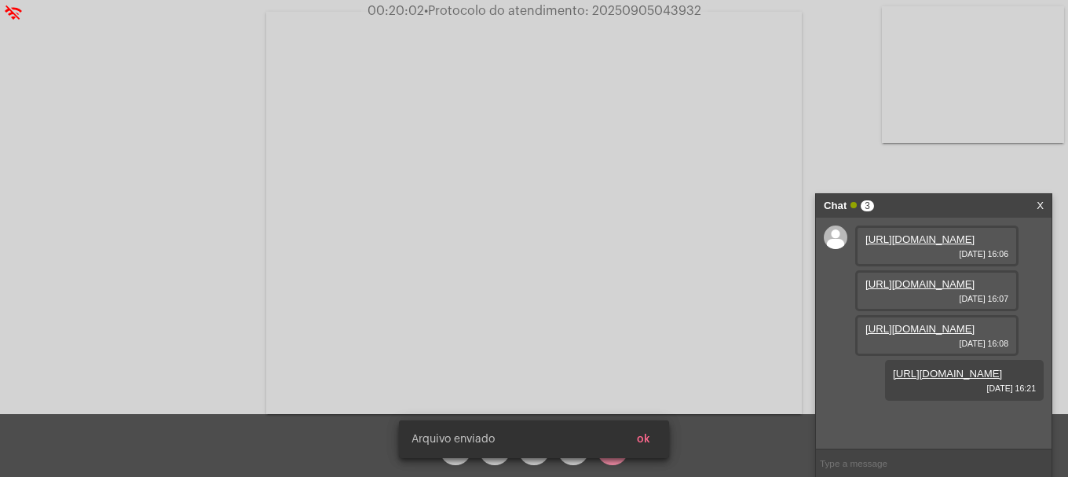
scroll to position [93, 0]
click at [641, 437] on span "ok" at bounding box center [643, 439] width 13 height 11
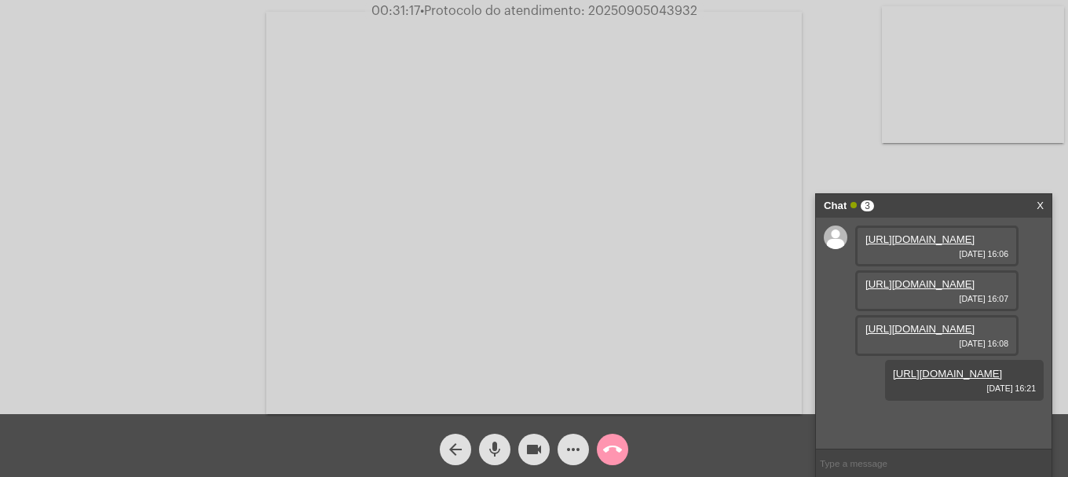
click at [141, 244] on div "Acessando Câmera e Microfone..." at bounding box center [534, 211] width 1065 height 414
click at [1010, 101] on video at bounding box center [973, 74] width 182 height 137
click at [632, 11] on span "• Protocolo do atendimento: 20250905043932" at bounding box center [560, 11] width 277 height 13
click at [632, 11] on span "• Protocolo do atendimento: 20250905043932" at bounding box center [561, 11] width 277 height 13
copy span "20250905043932"
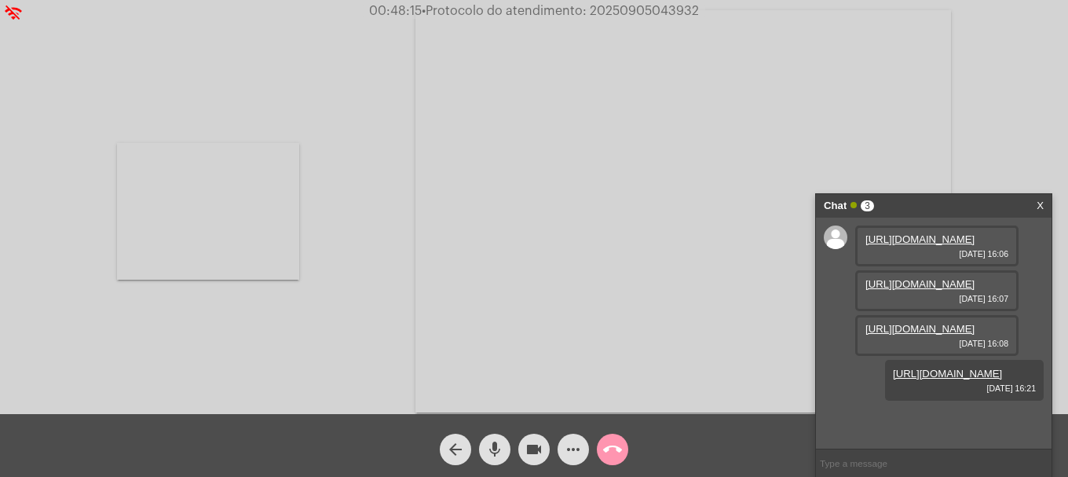
click at [889, 465] on input "text" at bounding box center [934, 462] width 236 height 27
paste input "20250905043932"
type input "20250905043932"
click at [599, 443] on button "call_end" at bounding box center [612, 449] width 31 height 31
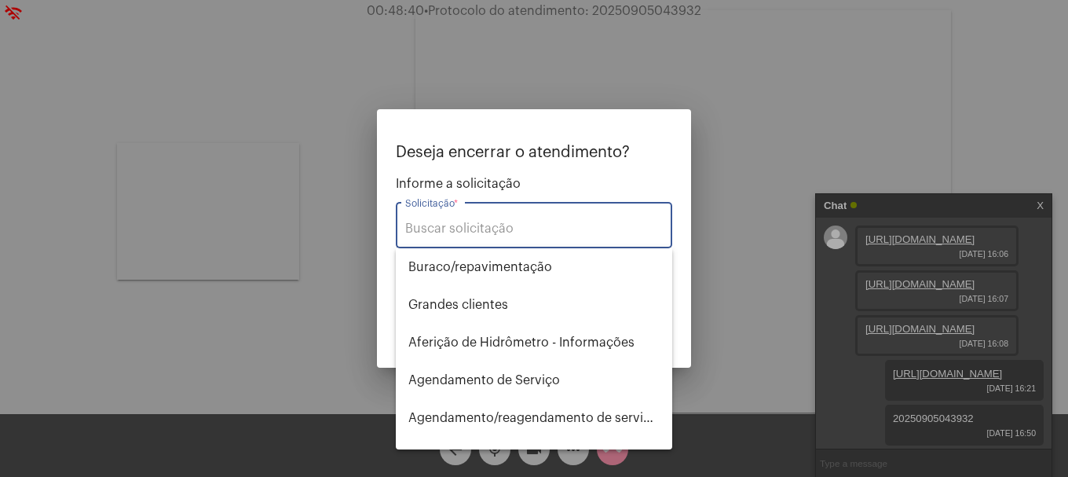
click at [548, 236] on div "Solicitação *" at bounding box center [534, 223] width 258 height 49
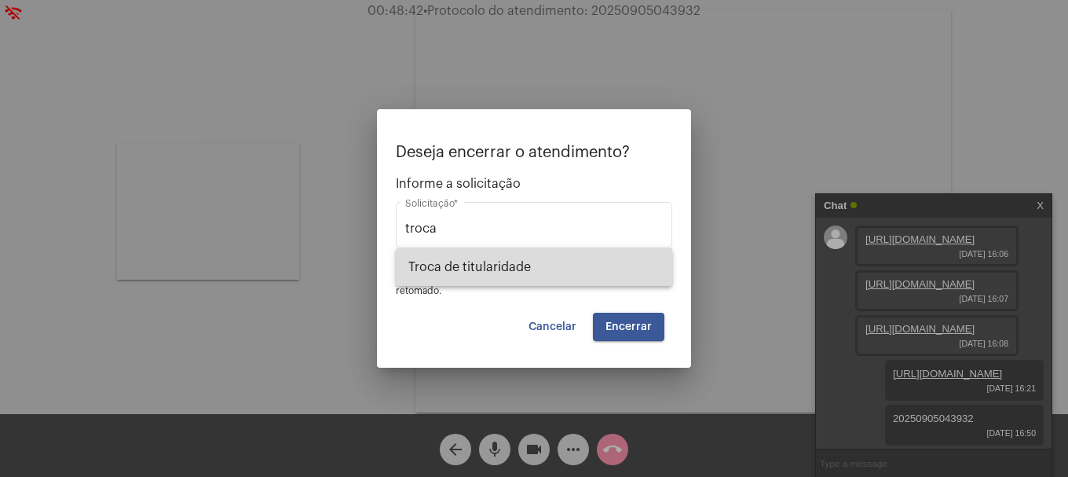
click at [602, 277] on span "Troca de titularidade" at bounding box center [534, 267] width 251 height 38
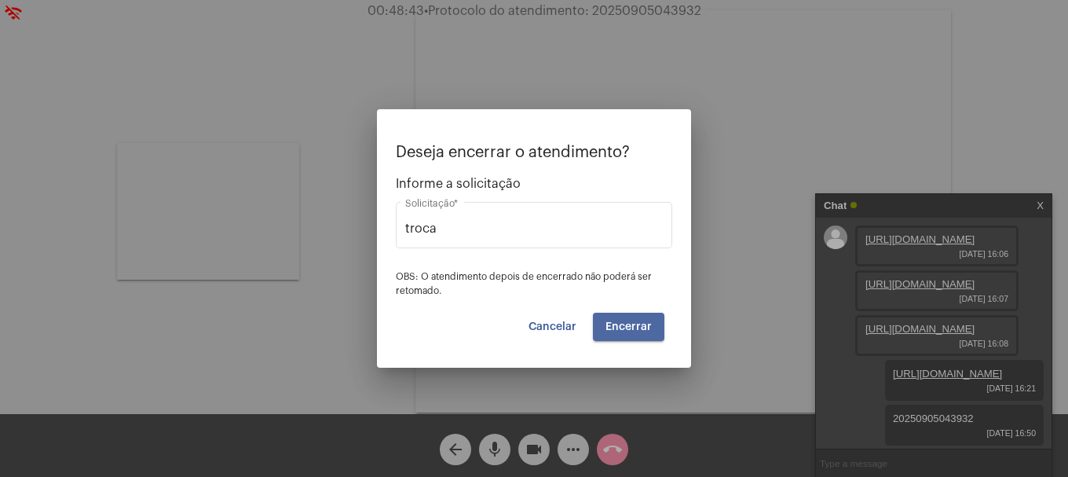
type input "Troca de titularidade"
click at [637, 327] on span "Encerrar" at bounding box center [629, 326] width 46 height 11
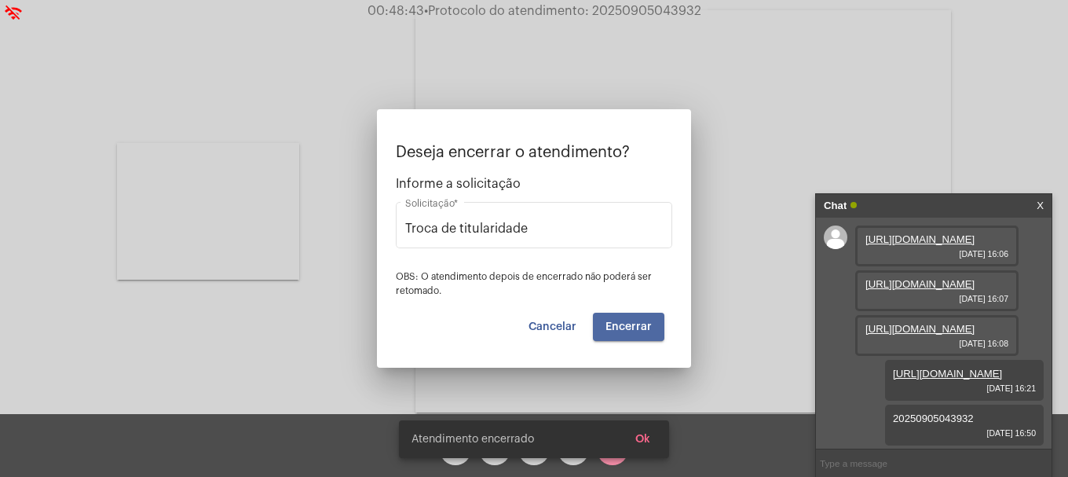
click at [637, 327] on video at bounding box center [684, 211] width 536 height 402
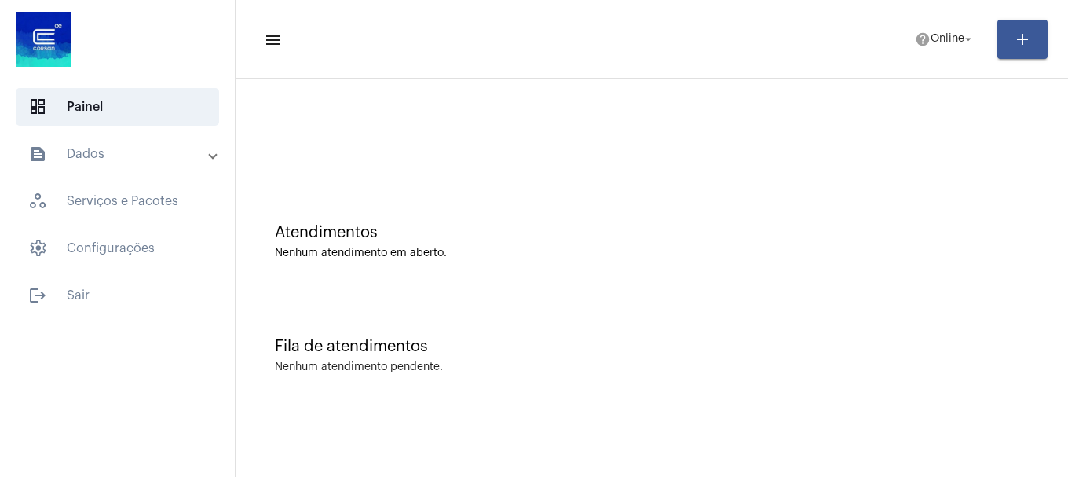
click at [918, 15] on mat-toolbar-row "menu help Online arrow_drop_down add" at bounding box center [652, 39] width 833 height 50
click at [921, 37] on mat-icon "help" at bounding box center [923, 39] width 16 height 16
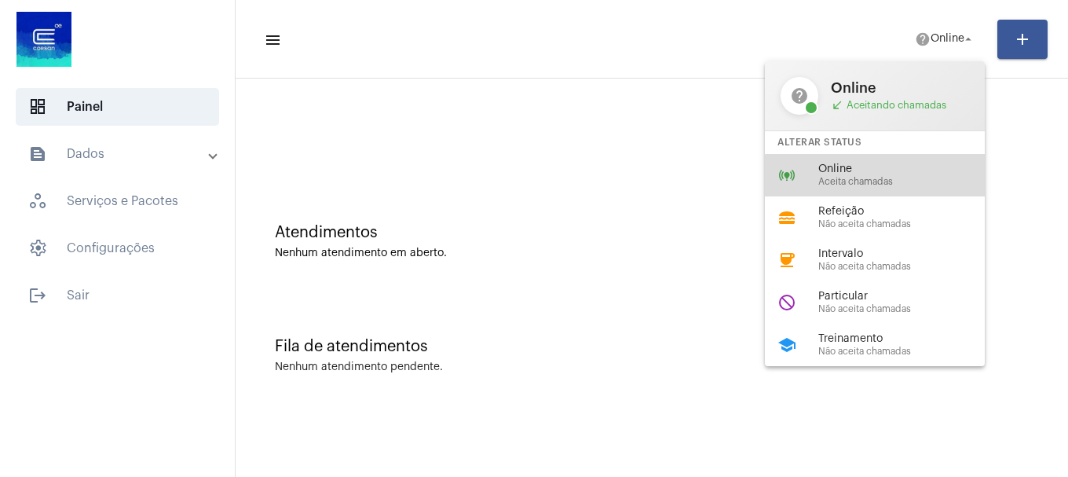
click at [896, 190] on div "online_prediction Online Aceita chamadas" at bounding box center [887, 175] width 245 height 42
